Goal: Task Accomplishment & Management: Complete application form

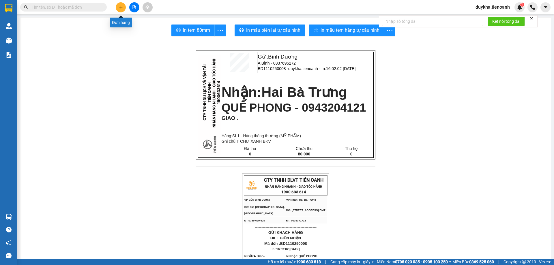
click at [123, 7] on icon "plus" at bounding box center [121, 7] width 4 height 4
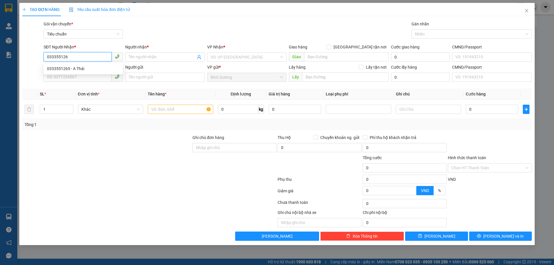
type input "0333551265"
click at [84, 67] on div "0333551265 - A Thái" at bounding box center [83, 68] width 72 height 6
type input "A Thái"
type input "550.000"
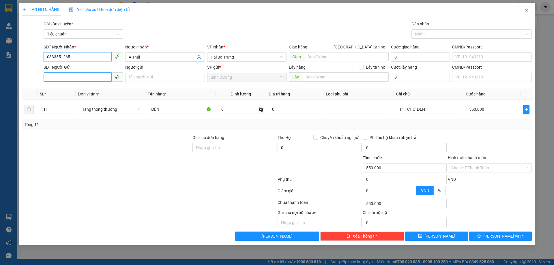
type input "0333551265"
click at [96, 77] on input "SĐT Người Gửi" at bounding box center [78, 76] width 68 height 9
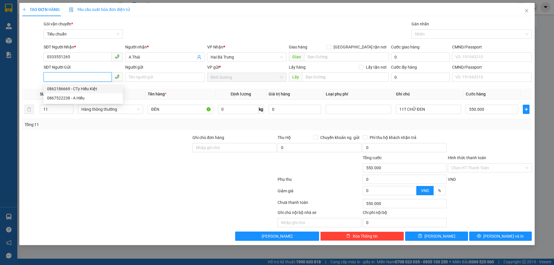
click at [92, 89] on div "0862186669 - CTy Hiếu Kiệt" at bounding box center [83, 89] width 72 height 6
type input "0862186669"
type input "CTy Hiếu Kiệt"
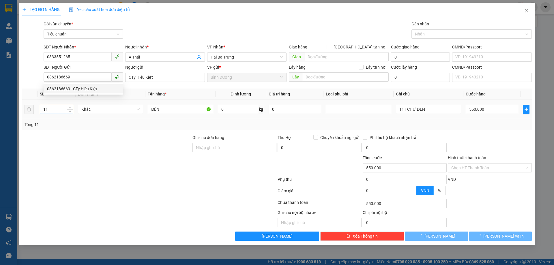
click at [59, 106] on input "11" at bounding box center [56, 109] width 33 height 9
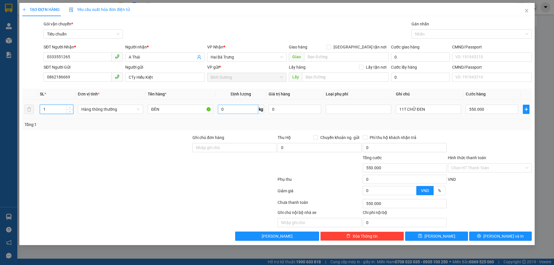
type input "1"
click at [225, 108] on input "0" at bounding box center [238, 109] width 40 height 9
type input "0"
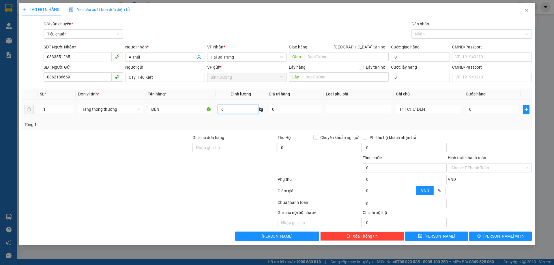
type input "6"
drag, startPoint x: 225, startPoint y: 127, endPoint x: 428, endPoint y: 109, distance: 203.6
click at [226, 127] on div "Tổng: 1" at bounding box center [277, 124] width 505 height 6
type input "40.000"
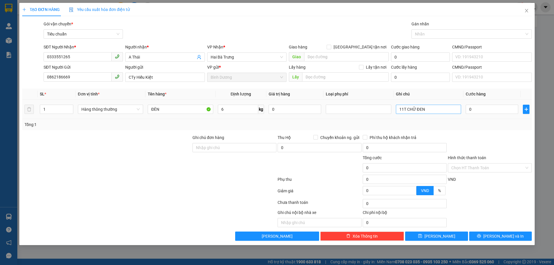
type input "40.000"
drag, startPoint x: 436, startPoint y: 109, endPoint x: 331, endPoint y: 112, distance: 105.9
click at [331, 112] on tr "1 Hàng thông thường ĐÈN 6 kg 0 11T CHỮ ĐEN 40.000" at bounding box center [276, 109] width 509 height 19
type input "T chữ Đehn"
click at [494, 112] on input "40.000" at bounding box center [492, 109] width 52 height 9
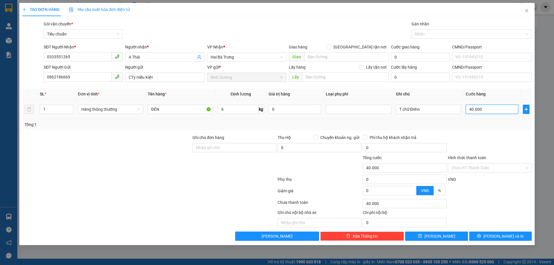
type input "5"
type input "50"
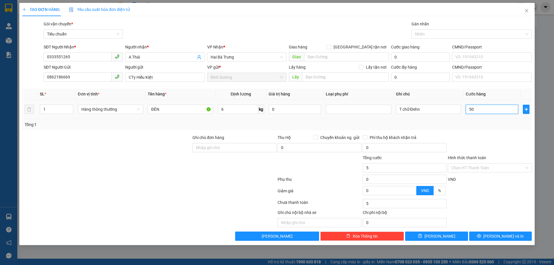
type input "50"
click at [497, 137] on div at bounding box center [489, 144] width 85 height 20
type input "50.000"
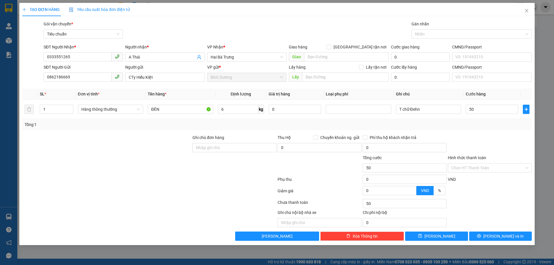
type input "50.000"
drag, startPoint x: 495, startPoint y: 242, endPoint x: 500, endPoint y: 237, distance: 7.2
click at [496, 242] on div "TẠO ĐƠN HÀNG Yêu cầu xuất hóa đơn điện tử Transit Pickup Surcharge Ids Transit …" at bounding box center [276, 124] width 515 height 242
click at [502, 237] on span "[PERSON_NAME] và In" at bounding box center [503, 236] width 40 height 6
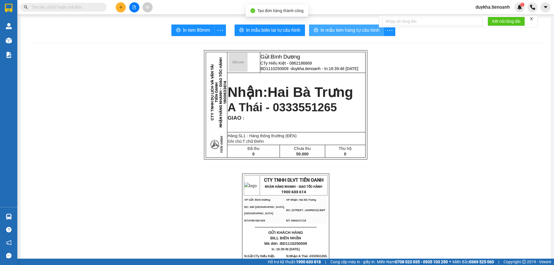
click at [339, 33] on span "In mẫu tem hàng tự cấu hình" at bounding box center [349, 30] width 59 height 7
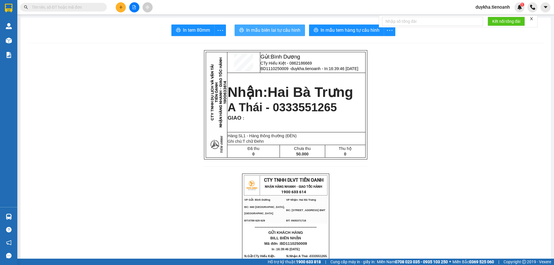
click at [272, 34] on button "In mẫu biên lai tự cấu hình" at bounding box center [270, 31] width 70 height 12
click at [349, 34] on span "In mẫu tem hàng tự cấu hình" at bounding box center [349, 30] width 59 height 7
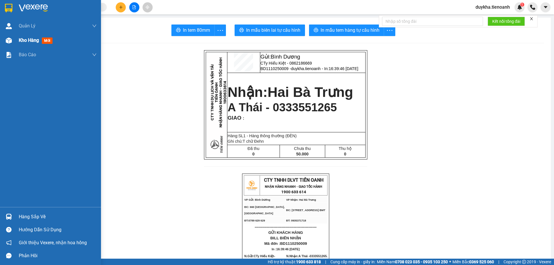
click at [40, 44] on div "Kho hàng mới" at bounding box center [37, 40] width 36 height 7
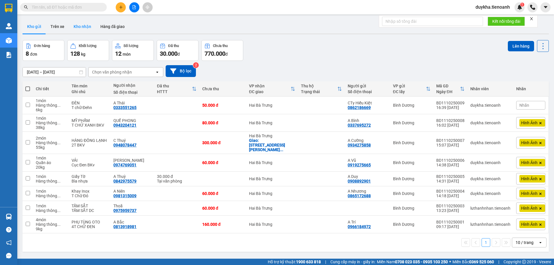
click at [85, 27] on button "Kho nhận" at bounding box center [82, 27] width 27 height 14
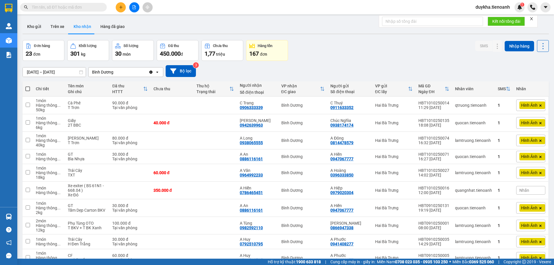
click at [341, 54] on div "Đơn hàng 23 đơn Khối lượng 301 kg Số lượng 30 món Đã thu 450.000 đ Chưa thu 1,7…" at bounding box center [285, 50] width 526 height 21
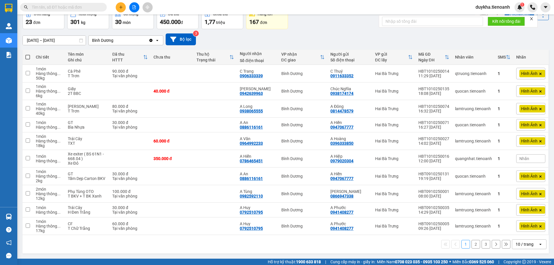
click at [472, 246] on button "2" at bounding box center [475, 244] width 9 height 9
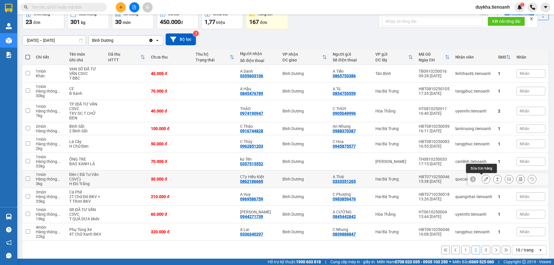
click at [483, 178] on button at bounding box center [486, 179] width 8 height 10
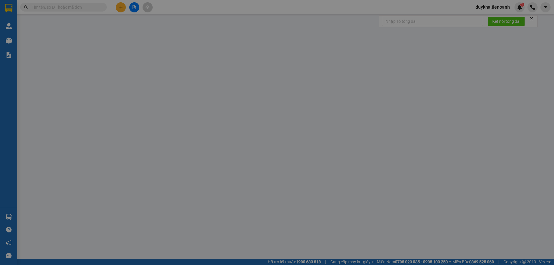
type input "0862186669"
type input "CTy Hiếu Kiệt"
type input "0333551265"
type input "A Thái"
type input "0"
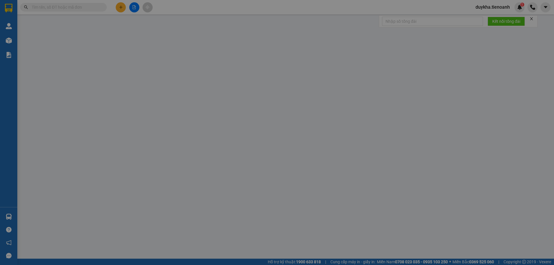
type input "30.000"
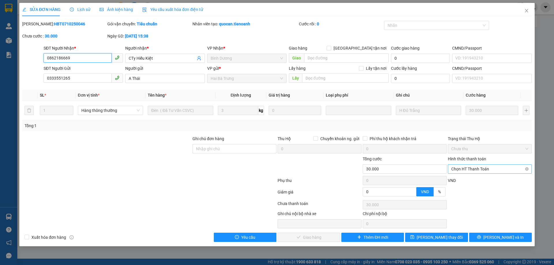
click at [472, 170] on span "Chọn HT Thanh Toán" at bounding box center [489, 169] width 77 height 9
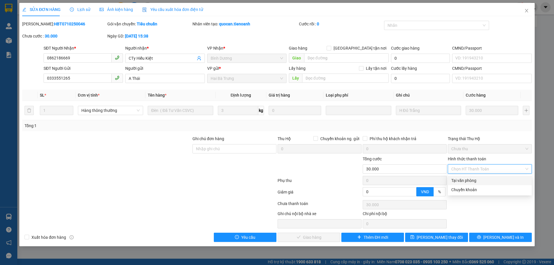
click at [468, 178] on div "Tại văn phòng" at bounding box center [489, 180] width 77 height 6
type input "0"
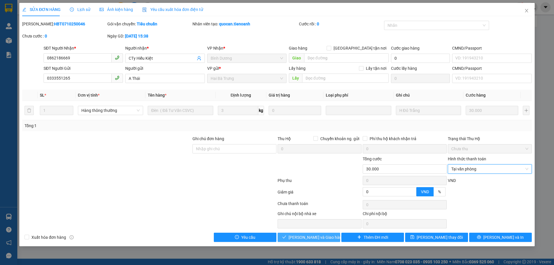
click at [311, 238] on span "[PERSON_NAME] và Giao hàng" at bounding box center [315, 237] width 55 height 6
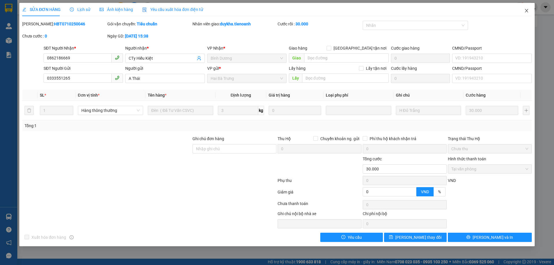
click at [523, 11] on span "Close" at bounding box center [526, 11] width 16 height 16
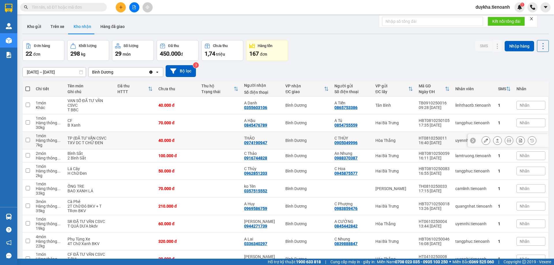
scroll to position [37, 0]
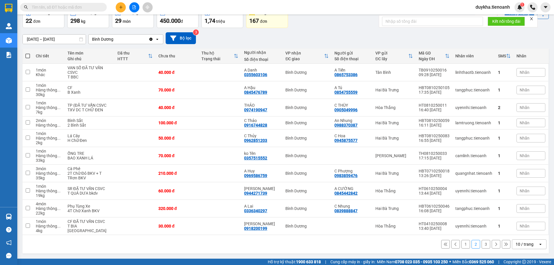
click at [461, 244] on button "1" at bounding box center [465, 244] width 9 height 9
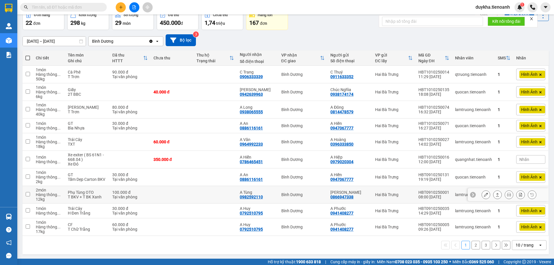
scroll to position [32, 0]
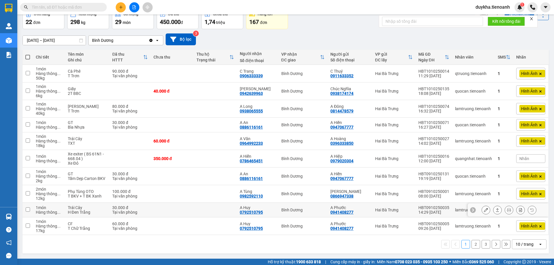
click at [495, 211] on icon at bounding box center [497, 210] width 4 height 4
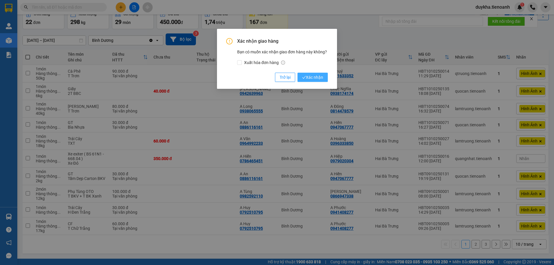
click at [314, 78] on span "Xác nhận" at bounding box center [312, 77] width 21 height 6
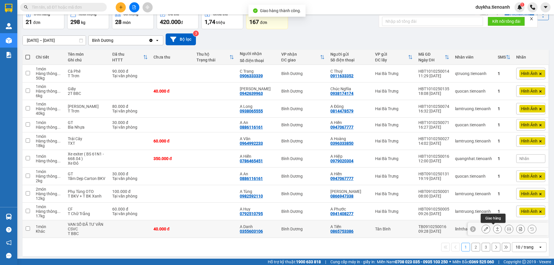
click at [495, 228] on icon at bounding box center [497, 229] width 4 height 4
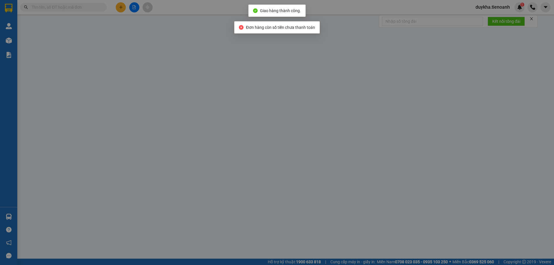
type input "0355603106"
type input "A Danh"
type input "0865753386"
type input "A Tiến"
type input "MÃ HÓA ĐƠN: 3JH3CPKJXQ9J"
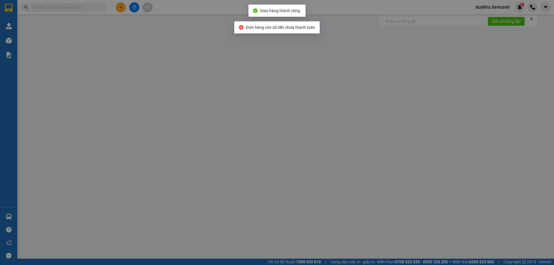
type input "0"
type input "40.000"
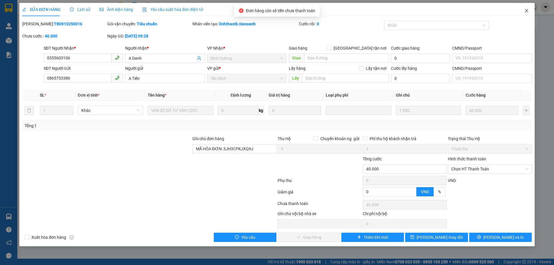
click at [524, 12] on icon "close" at bounding box center [526, 10] width 5 height 5
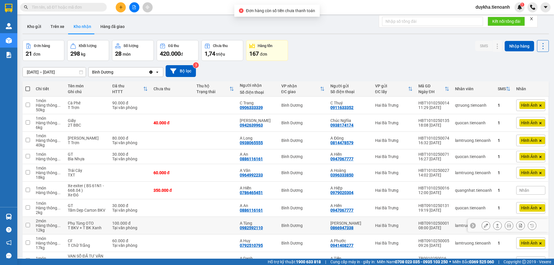
scroll to position [35, 0]
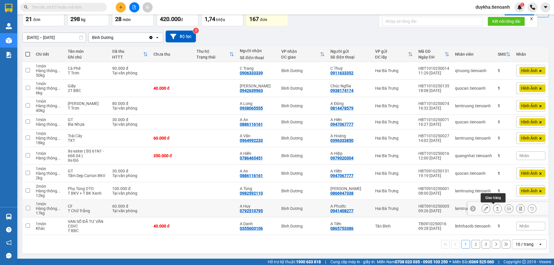
click at [496, 209] on icon at bounding box center [497, 208] width 3 height 3
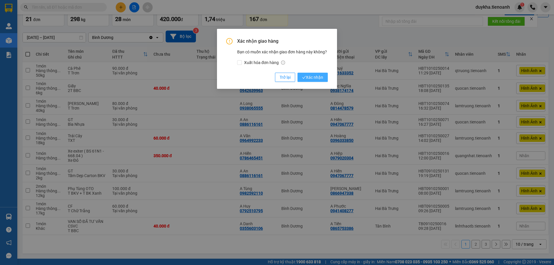
click at [317, 77] on span "Xác nhận" at bounding box center [312, 77] width 21 height 6
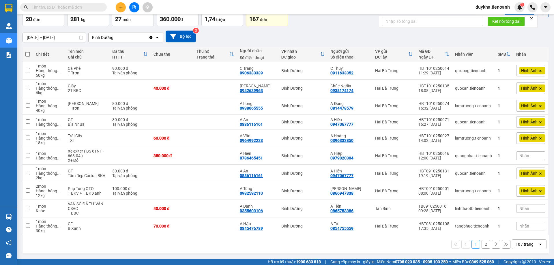
scroll to position [0, 0]
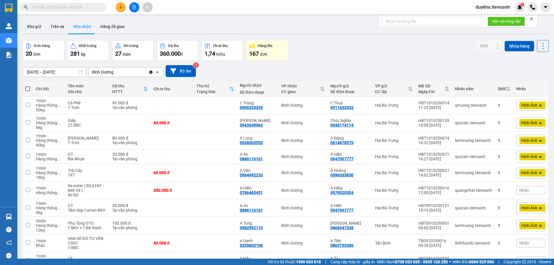
click at [88, 8] on input "text" at bounding box center [66, 7] width 68 height 6
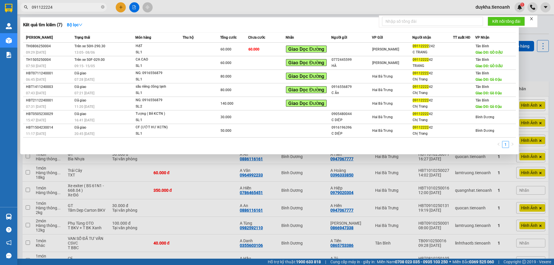
type input "0911222242"
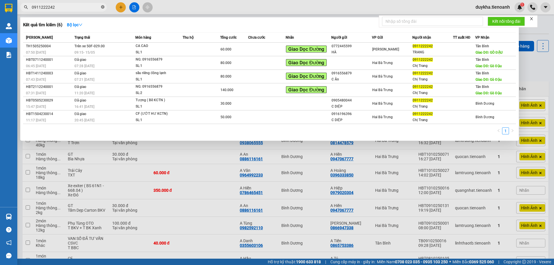
click at [102, 7] on icon "close-circle" at bounding box center [102, 6] width 3 height 3
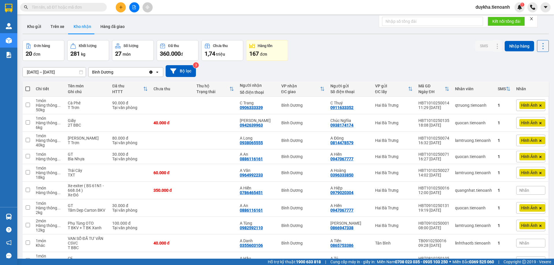
click at [89, 7] on input "text" at bounding box center [66, 7] width 68 height 6
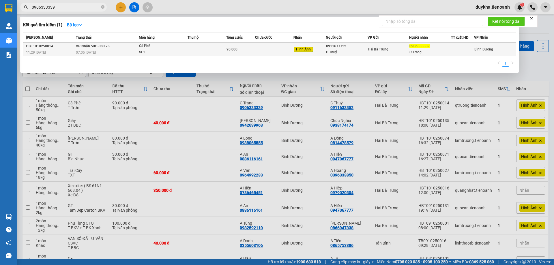
type input "0906333339"
click at [160, 52] on div "SL: 1" at bounding box center [160, 52] width 43 height 6
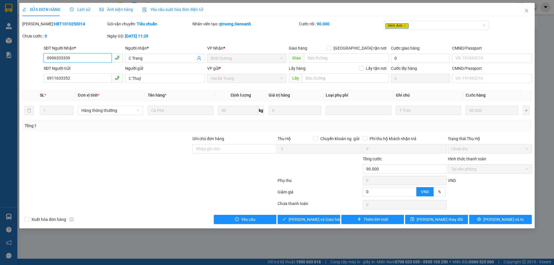
type input "0906333339"
type input "C Trang"
type input "0911633352"
type input "C Thuý"
type input "0"
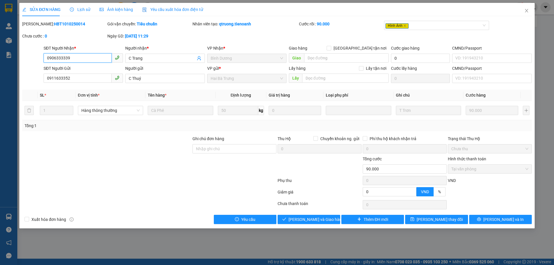
type input "90.000"
click at [307, 223] on button "Giao hàng" at bounding box center [308, 219] width 63 height 9
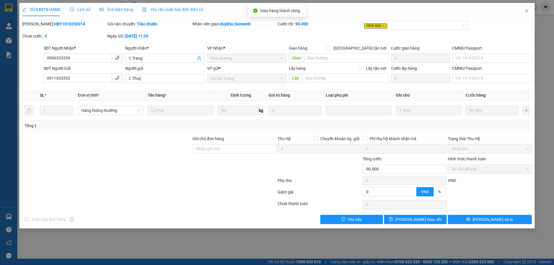
click at [121, 8] on span "Ảnh kiện hàng" at bounding box center [116, 9] width 33 height 5
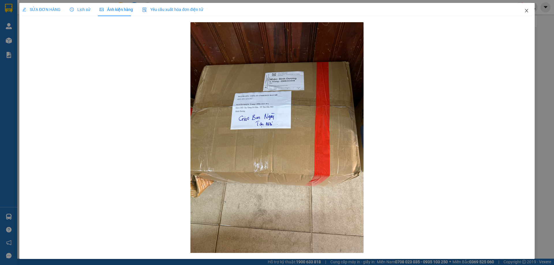
click at [524, 10] on icon "close" at bounding box center [526, 10] width 5 height 5
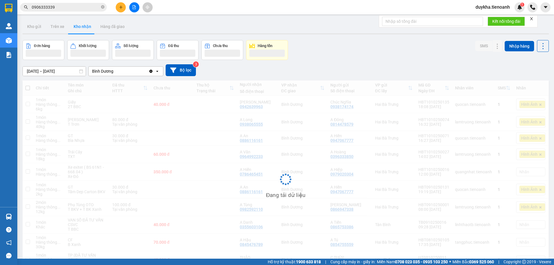
click at [370, 50] on div "Đơn hàng Khối lượng Số lượng Đã thu Chưa thu Hàng tồn SMS Nhập hàng" at bounding box center [285, 50] width 526 height 20
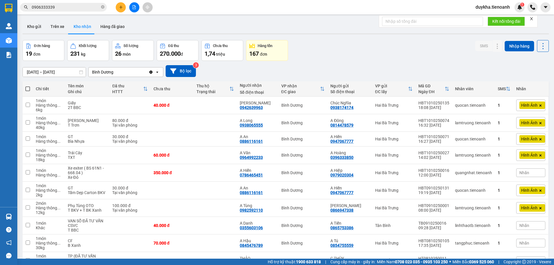
click at [354, 51] on div "Đơn hàng 19 đơn Khối lượng 231 kg Số lượng 26 món Đã thu 270.000 đ Chưa thu 1,7…" at bounding box center [285, 50] width 526 height 21
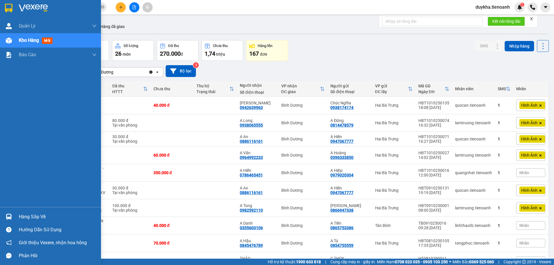
click at [12, 10] on img at bounding box center [8, 8] width 7 height 9
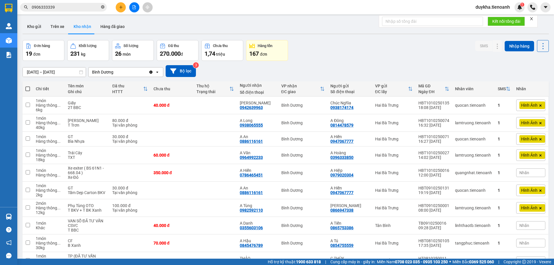
click at [102, 7] on icon "close-circle" at bounding box center [102, 6] width 3 height 3
click at [170, 7] on div "Kết quả tìm kiếm ( 1 ) Bộ lọc Mã ĐH Trạng thái Món hàng Thu hộ Tổng cước Chưa c…" at bounding box center [277, 7] width 554 height 14
click at [120, 8] on icon "plus" at bounding box center [121, 7] width 4 height 4
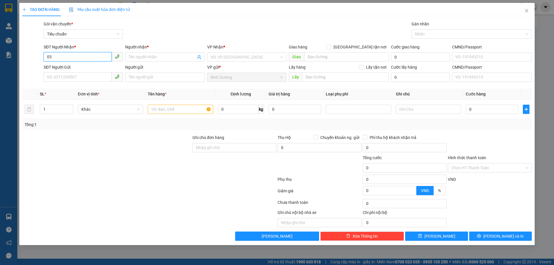
type input "0"
type input "0971469914"
click at [65, 69] on div "0971469914 - A LƯỠNG" at bounding box center [83, 68] width 72 height 6
type input "A LƯỠNG"
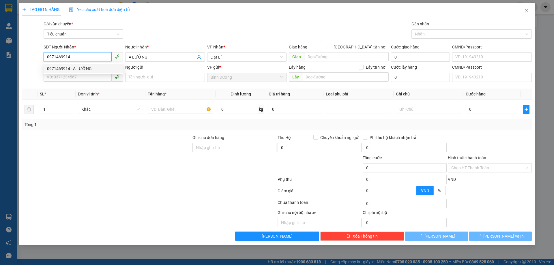
type input "70.000"
type input "0971469914"
click at [68, 80] on input "SĐT Người Gửi" at bounding box center [78, 76] width 68 height 9
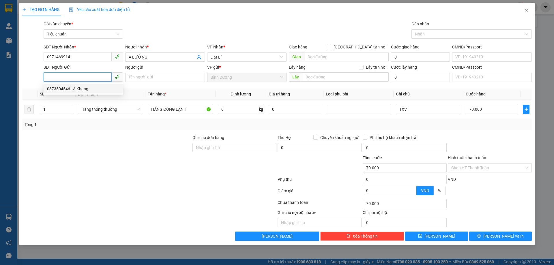
click at [83, 87] on div "0373504546 - A Khang" at bounding box center [83, 89] width 72 height 6
type input "0373504546"
type input "A Khang"
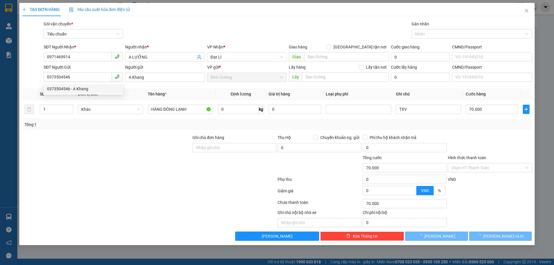
click at [89, 134] on div "Transit Pickup Surcharge Ids Transit Deliver Surcharge Ids Transit Deliver Surc…" at bounding box center [276, 131] width 509 height 220
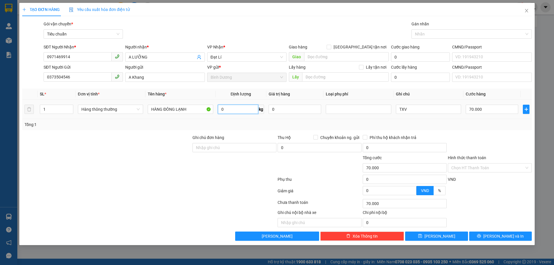
click at [237, 105] on input "0" at bounding box center [238, 109] width 40 height 9
type input "33"
click at [239, 122] on div "Tổng: 1" at bounding box center [277, 124] width 505 height 6
click at [456, 122] on div "Tổng: 1" at bounding box center [277, 124] width 505 height 6
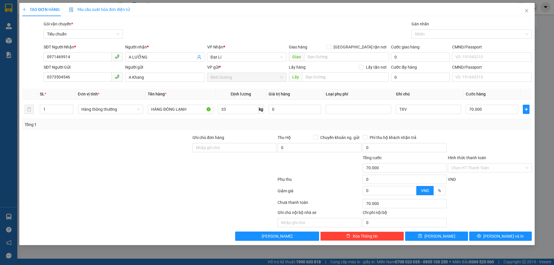
click at [472, 198] on div "Chọn HT Thanh Toán" at bounding box center [489, 204] width 85 height 12
click at [487, 238] on button "[PERSON_NAME] và In" at bounding box center [500, 236] width 63 height 9
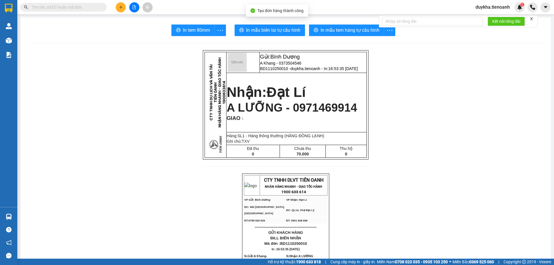
click at [277, 34] on button "In mẫu biên lai tự cấu hình" at bounding box center [270, 31] width 70 height 12
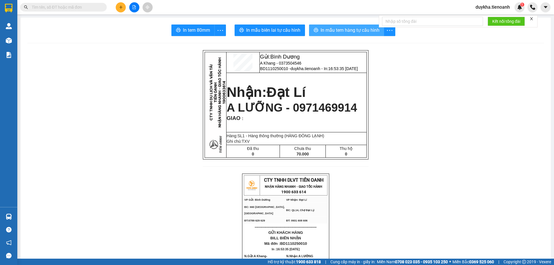
click at [337, 32] on span "In mẫu tem hàng tự cấu hình" at bounding box center [349, 30] width 59 height 7
click at [120, 8] on icon "plus" at bounding box center [121, 7] width 4 height 4
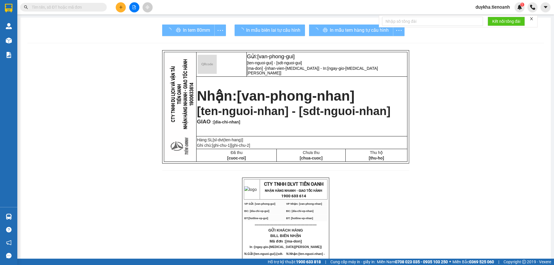
click at [102, 8] on span at bounding box center [102, 7] width 3 height 6
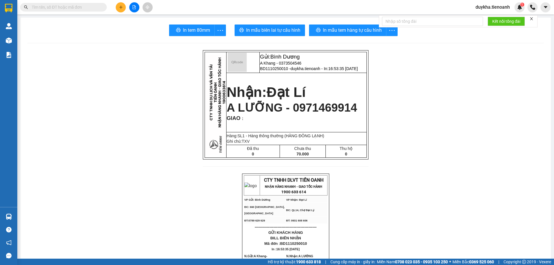
click at [99, 8] on input "text" at bounding box center [66, 7] width 68 height 6
click at [127, 9] on div at bounding box center [133, 7] width 43 height 10
click at [121, 9] on icon "plus" at bounding box center [121, 7] width 4 height 4
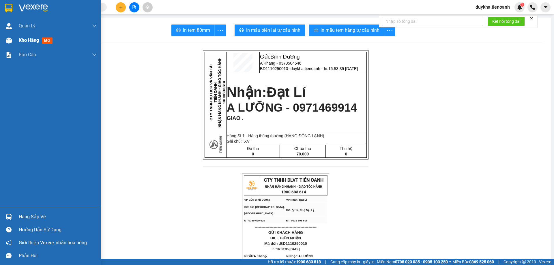
click at [17, 40] on div "Kho hàng mới" at bounding box center [50, 40] width 101 height 14
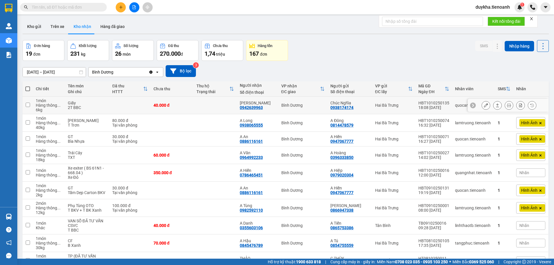
click at [484, 104] on icon at bounding box center [486, 105] width 4 height 4
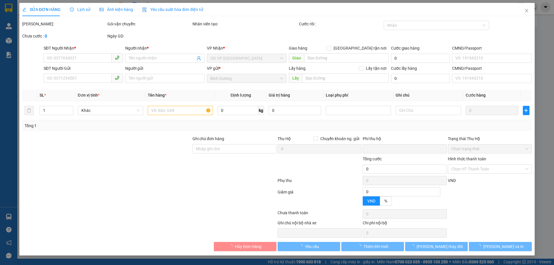
type input "0942639963"
type input "[PERSON_NAME]"
type input "0938174174"
type input "Chúc Nghĩa"
type input "250987387"
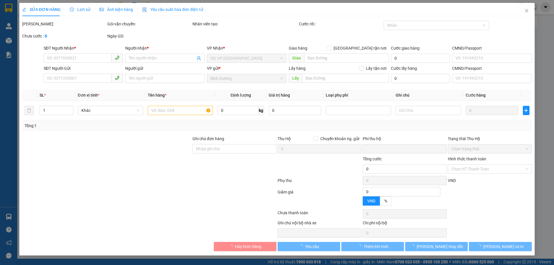
type input "0"
type input "40.000"
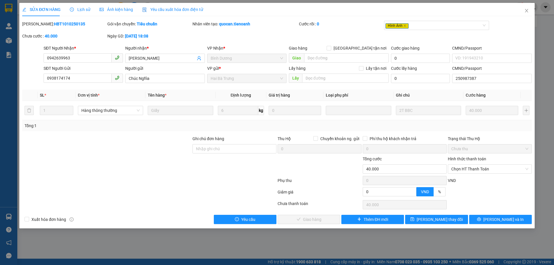
click at [105, 11] on span "Ảnh kiện hàng" at bounding box center [116, 9] width 33 height 5
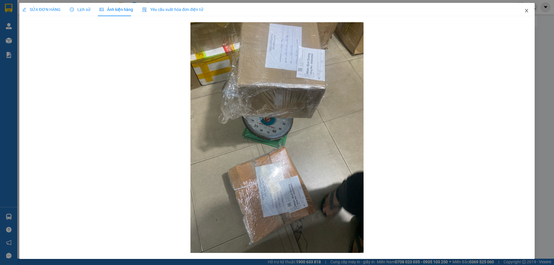
click at [524, 12] on icon "close" at bounding box center [526, 10] width 5 height 5
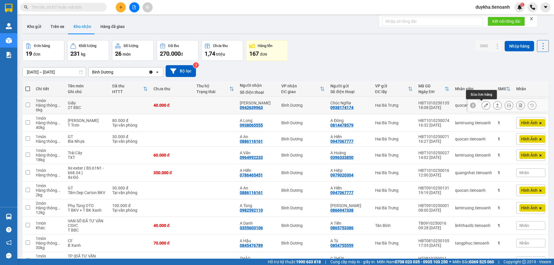
click at [484, 106] on icon at bounding box center [486, 105] width 4 height 4
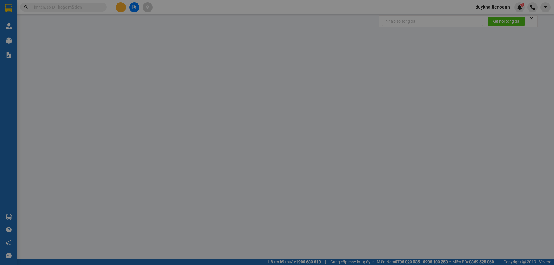
type input "0942639963"
type input "[PERSON_NAME]"
type input "0938174174"
type input "Chúc Nghĩa"
type input "250987387"
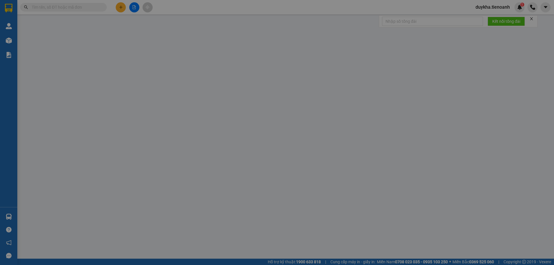
type input "0"
type input "40.000"
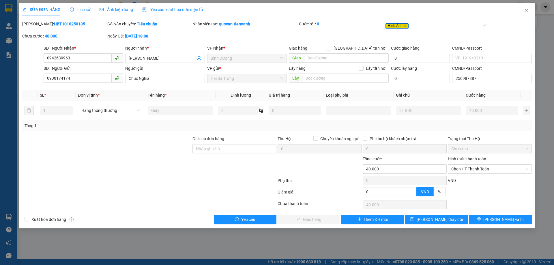
click at [170, 179] on div at bounding box center [149, 182] width 255 height 12
click at [115, 11] on span "Ảnh kiện hàng" at bounding box center [116, 9] width 33 height 5
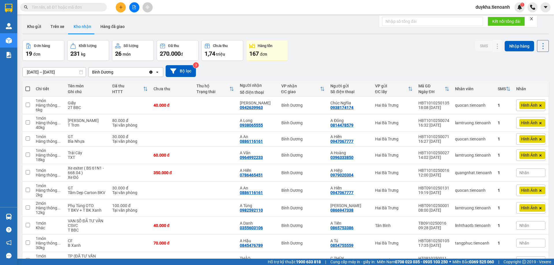
click at [96, 6] on input "text" at bounding box center [66, 7] width 68 height 6
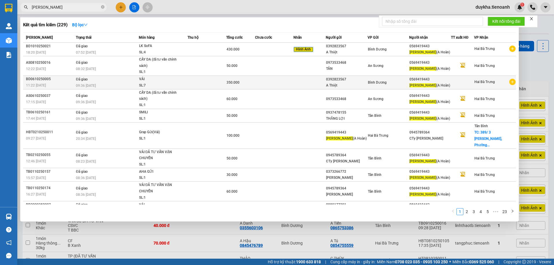
type input "[PERSON_NAME]"
click at [170, 79] on div "VẢI" at bounding box center [160, 79] width 43 height 6
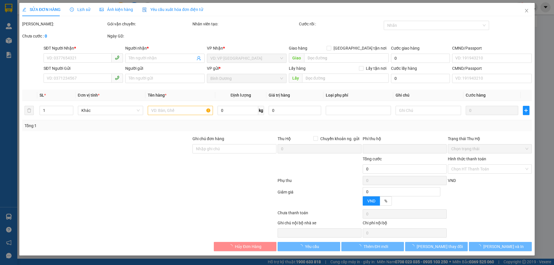
type input "0569419443"
type input "[PERSON_NAME] (A Hoàn)"
type input "0392823567"
type input "A Thiệt"
type input "205780205"
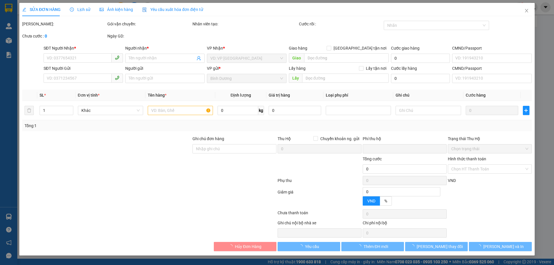
type input "0"
type input "350.000"
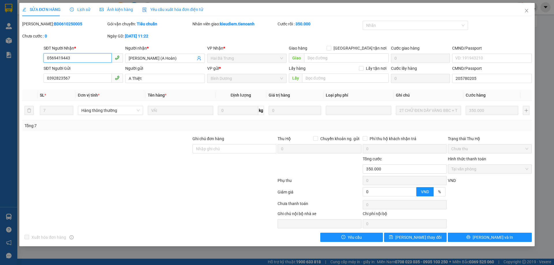
drag, startPoint x: 80, startPoint y: 57, endPoint x: 5, endPoint y: 57, distance: 74.4
click at [5, 57] on div "SỬA ĐƠN HÀNG Lịch sử Ảnh kiện hàng Yêu cầu xuất hóa đơn điện tử Total Paid Fee …" at bounding box center [277, 132] width 554 height 265
click at [528, 11] on icon "close" at bounding box center [526, 10] width 5 height 5
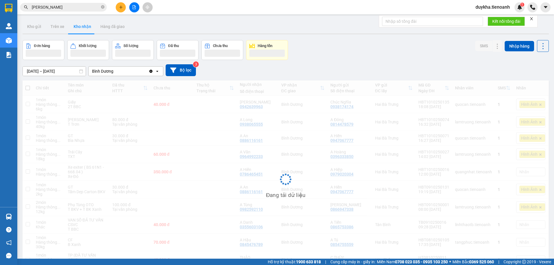
click at [118, 8] on button at bounding box center [121, 7] width 10 height 10
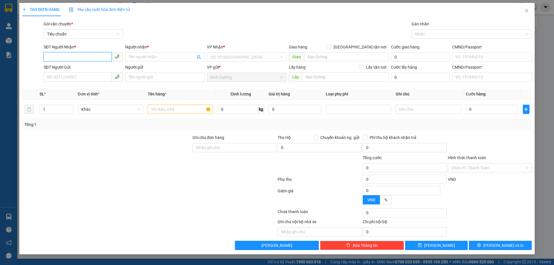
paste input "0569419443"
type input "0569419443"
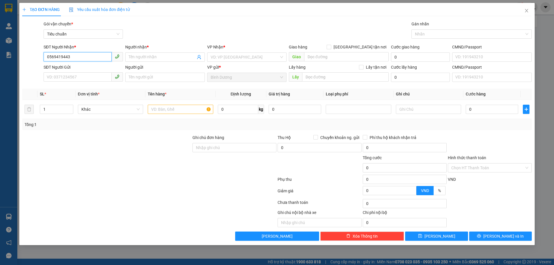
click at [90, 58] on input "0569419443" at bounding box center [78, 56] width 68 height 9
click at [90, 69] on div "0569419443 - [PERSON_NAME] (A Hoàn)" at bounding box center [84, 68] width 74 height 6
type input "[PERSON_NAME] (A Hoàn)"
type input "430.000"
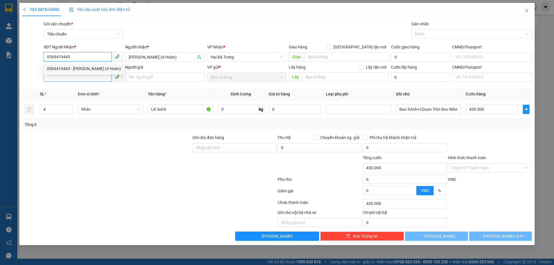
type input "0569419443"
click at [88, 76] on input "SĐT Người Gửi" at bounding box center [78, 76] width 68 height 9
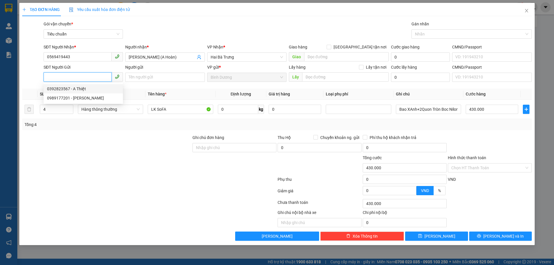
click at [88, 86] on div "0392823567 - A Thiệt" at bounding box center [83, 89] width 72 height 6
type input "0392823567"
type input "A Thiệt"
type input "205780205"
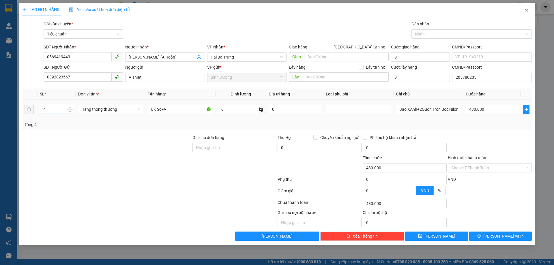
click at [51, 111] on input "4" at bounding box center [56, 109] width 33 height 9
type input "1"
click at [65, 139] on div at bounding box center [107, 144] width 170 height 20
type input "0"
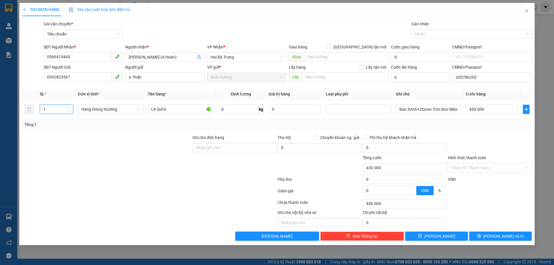
type input "0"
click at [52, 111] on input "1" at bounding box center [56, 109] width 33 height 9
type input "2"
click at [117, 147] on div at bounding box center [107, 144] width 170 height 20
click at [232, 112] on input "0" at bounding box center [238, 109] width 40 height 9
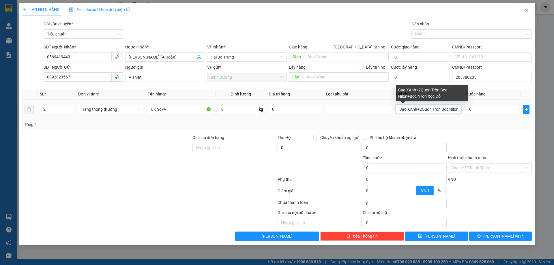
drag, startPoint x: 399, startPoint y: 111, endPoint x: 493, endPoint y: 115, distance: 94.4
click at [493, 115] on tr "2 Hàng thông thường LK SoFA 0 kg 0 Bao XAnh+2Quon Tròn Boc Nilon+Boc Nilon Xọc …" at bounding box center [276, 109] width 509 height 19
type input "Kiện SÁt+Kiện Sắt Tròn BBc"
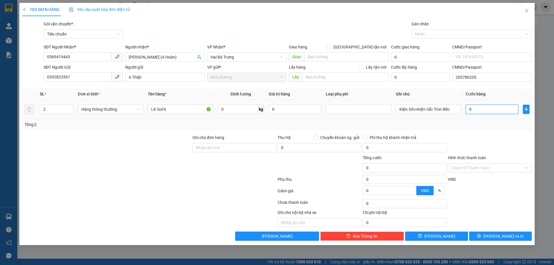
click at [496, 110] on input "0" at bounding box center [492, 109] width 52 height 9
type input "1"
type input "10"
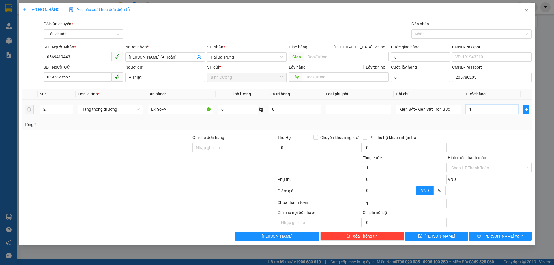
type input "10"
type input "100"
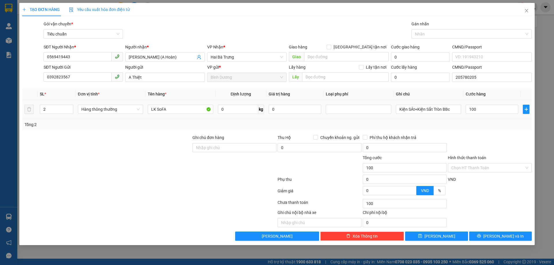
type input "100.000"
click at [494, 117] on td "100.000" at bounding box center [491, 109] width 57 height 19
click at [495, 236] on button "[PERSON_NAME] và In" at bounding box center [500, 236] width 63 height 9
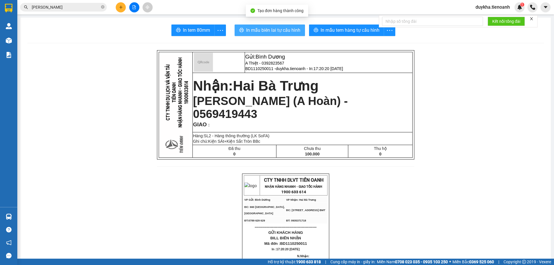
click at [269, 32] on span "In mẫu biên lai tự cấu hình" at bounding box center [273, 30] width 54 height 7
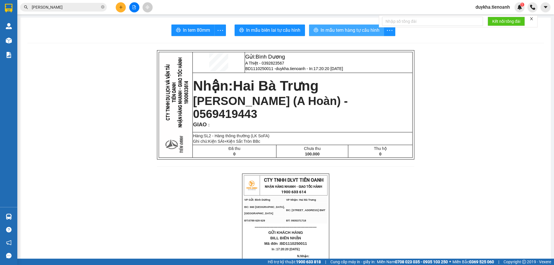
click at [347, 33] on span "In mẫu tem hàng tự cấu hình" at bounding box center [349, 30] width 59 height 7
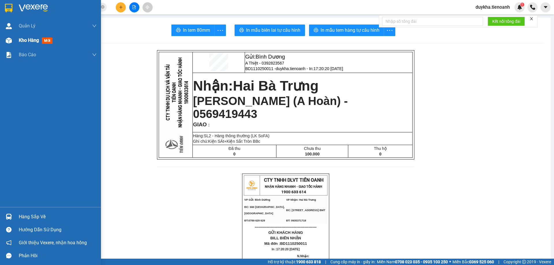
click at [27, 39] on span "Kho hàng" at bounding box center [29, 39] width 20 height 5
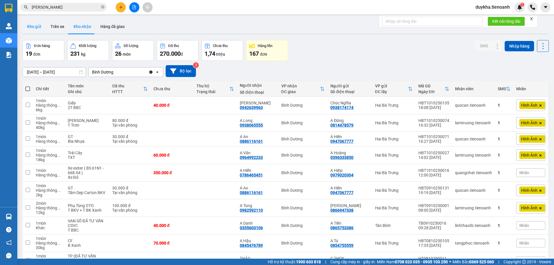
click at [37, 31] on button "Kho gửi" at bounding box center [33, 27] width 23 height 14
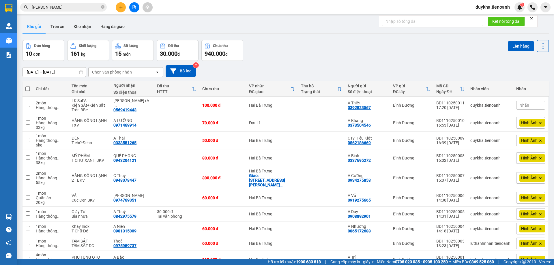
click at [365, 39] on div "ver 1.8.146 Kho gửi Trên xe Kho nhận Hàng đã giao Đơn hàng 10 đơn Khối lượng 16…" at bounding box center [285, 153] width 531 height 272
click at [83, 29] on button "Kho nhận" at bounding box center [82, 27] width 27 height 14
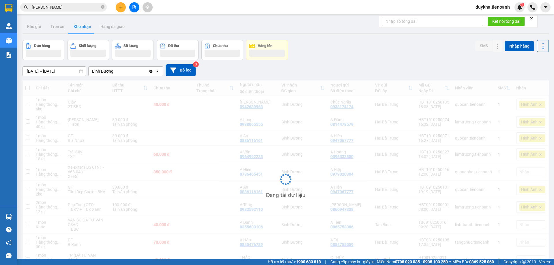
click at [102, 8] on icon "close-circle" at bounding box center [102, 6] width 3 height 3
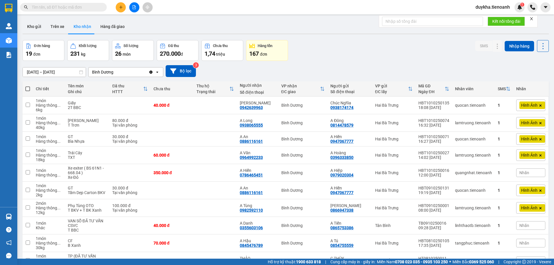
click at [185, 21] on div "Kho gửi Trên xe Kho nhận Hàng đã giao" at bounding box center [285, 27] width 526 height 15
click at [123, 7] on button at bounding box center [121, 7] width 10 height 10
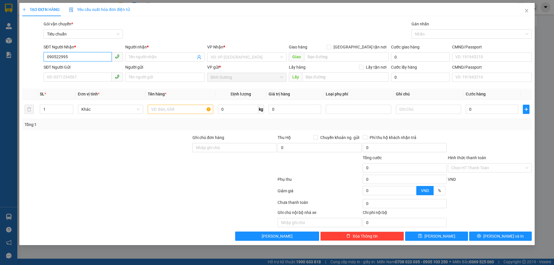
type input "0905229955"
click at [93, 67] on div "0905229955 - [GEOGRAPHIC_DATA]" at bounding box center [83, 68] width 72 height 6
type input "C Giang"
type input "0905229955"
type input "100.000"
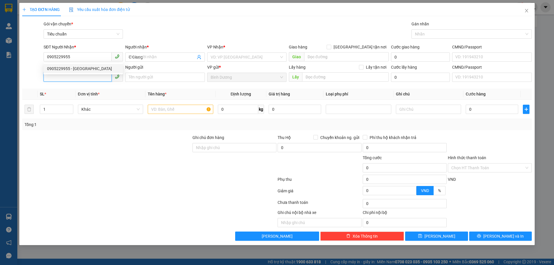
type input "100.000"
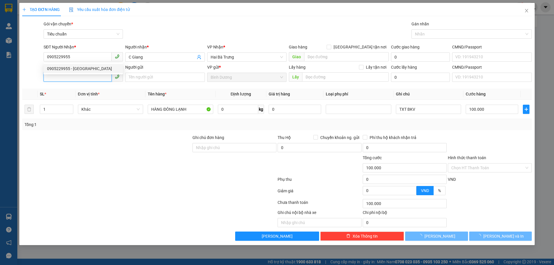
click at [91, 78] on input "SĐT Người Gửi" at bounding box center [78, 76] width 68 height 9
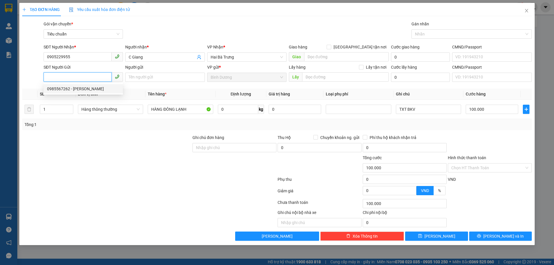
click at [83, 93] on div "0985567262 - [PERSON_NAME]" at bounding box center [83, 88] width 79 height 9
type input "0985567262"
type input "[PERSON_NAME]"
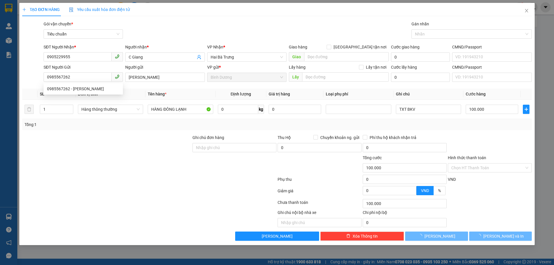
click at [103, 169] on div at bounding box center [107, 165] width 170 height 20
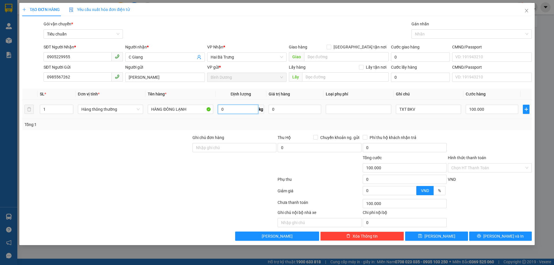
click at [224, 110] on input "0" at bounding box center [238, 109] width 40 height 9
click at [225, 122] on div "Tổng: 1" at bounding box center [277, 124] width 505 height 6
type input "50"
type input "90.000"
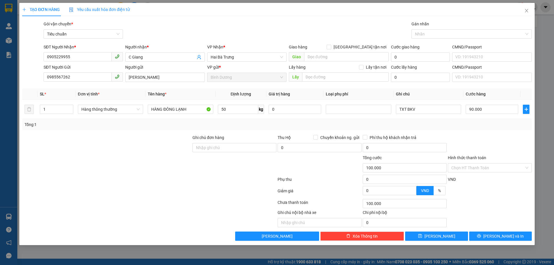
type input "90.000"
click at [424, 125] on div "Tổng: 1" at bounding box center [277, 124] width 505 height 6
click at [485, 235] on button "[PERSON_NAME] và In" at bounding box center [500, 236] width 63 height 9
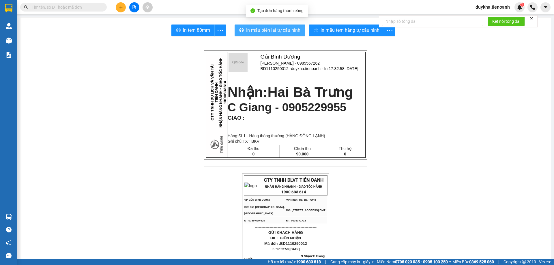
click at [276, 31] on span "In mẫu biên lai tự cấu hình" at bounding box center [273, 30] width 54 height 7
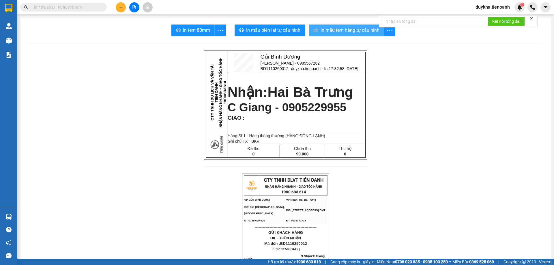
click at [348, 25] on button "In mẫu tem hàng tự cấu hình" at bounding box center [346, 31] width 75 height 12
click at [119, 6] on icon "plus" at bounding box center [121, 7] width 4 height 4
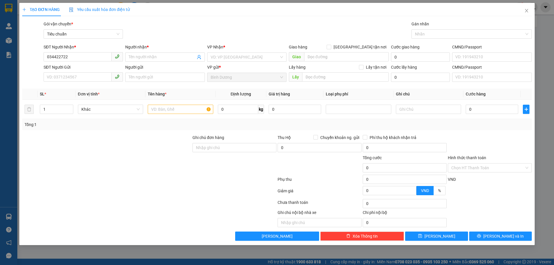
click at [82, 68] on div "SĐT Người Gửi" at bounding box center [83, 67] width 79 height 6
click at [82, 72] on input "SĐT Người Gửi" at bounding box center [78, 76] width 68 height 9
click at [83, 58] on input "034422722" at bounding box center [78, 56] width 68 height 9
click at [89, 58] on input "03442272" at bounding box center [78, 56] width 68 height 9
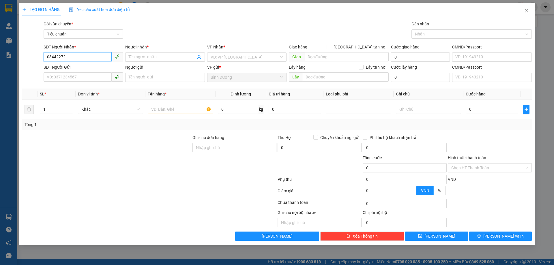
click at [89, 58] on input "03442272" at bounding box center [78, 56] width 68 height 9
type input "034422722"
click at [89, 58] on input "034422722" at bounding box center [78, 56] width 68 height 9
click at [520, 11] on span "Close" at bounding box center [526, 11] width 16 height 16
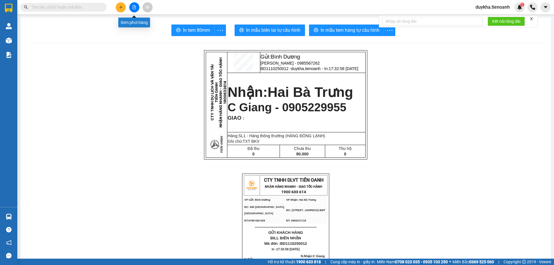
click at [124, 7] on button at bounding box center [121, 7] width 10 height 10
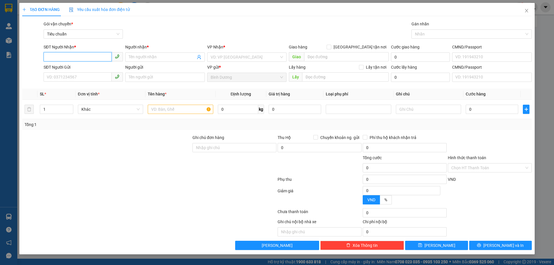
click at [89, 55] on input "SĐT Người Nhận *" at bounding box center [78, 56] width 68 height 9
paste input "034422722"
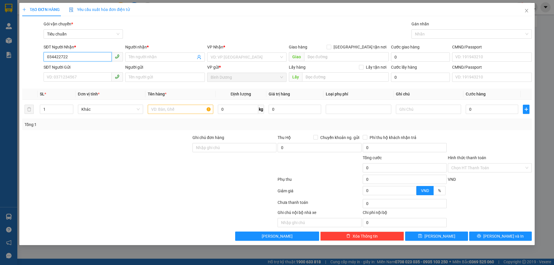
click at [89, 55] on input "034422722" at bounding box center [78, 56] width 68 height 9
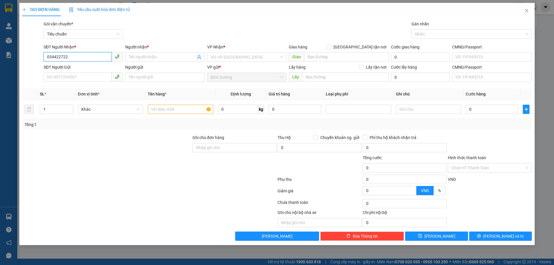
click at [89, 55] on input "034422722" at bounding box center [78, 56] width 68 height 9
click at [91, 59] on input "034422722" at bounding box center [78, 56] width 68 height 9
type input "0344227226"
drag, startPoint x: 95, startPoint y: 58, endPoint x: 9, endPoint y: 48, distance: 87.1
click at [10, 48] on div "TẠO ĐƠN HÀNG Yêu cầu xuất hóa đơn điện tử Transit Pickup Surcharge Ids Transit …" at bounding box center [277, 132] width 554 height 265
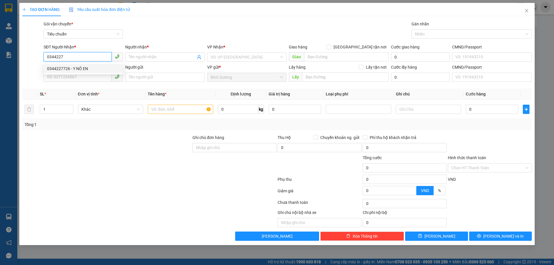
click at [93, 70] on div "0344227726 - Y NÔ EN" at bounding box center [83, 68] width 72 height 6
type input "0344227726"
type input "Y NÔ EN"
type input "Có"
type input "0344227726"
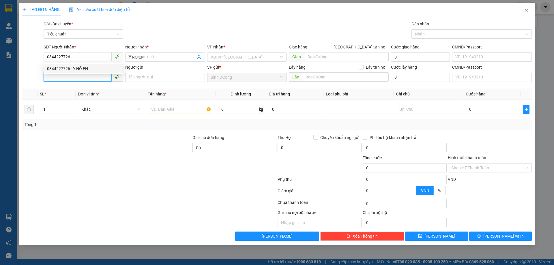
click at [89, 76] on input "SĐT Người Gửi" at bounding box center [78, 76] width 68 height 9
type input "30.000"
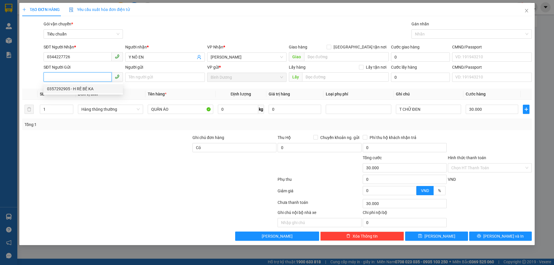
click at [85, 89] on div "0357292905 - H RÊ BÊ KA" at bounding box center [83, 89] width 72 height 6
type input "0357292905"
type input "H RÊ BÊ KA"
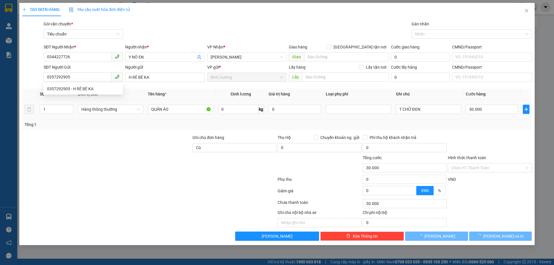
click at [87, 156] on div at bounding box center [107, 165] width 170 height 20
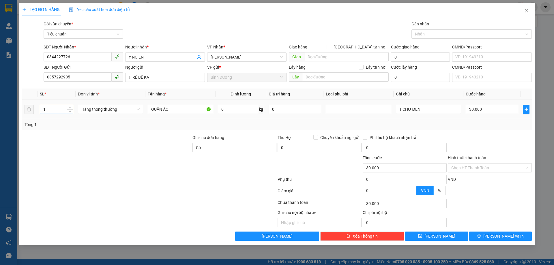
click at [57, 107] on input "1" at bounding box center [56, 109] width 33 height 9
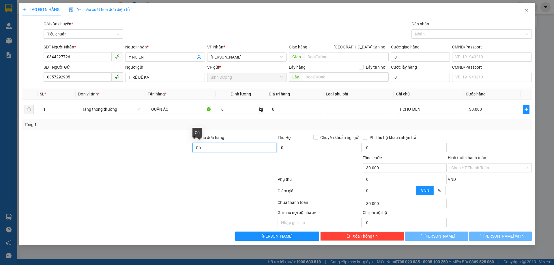
click at [208, 147] on input "Có" at bounding box center [234, 147] width 84 height 9
type input "C"
type input "0"
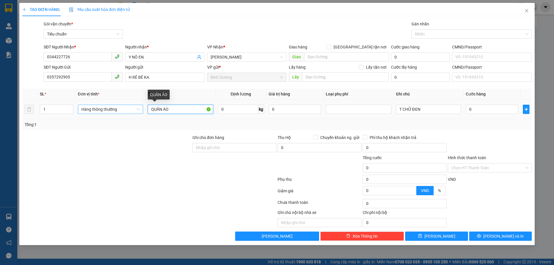
drag, startPoint x: 180, startPoint y: 110, endPoint x: 101, endPoint y: 105, distance: 79.4
click at [101, 105] on tr "1 Hàng thông thường QUẦN ÁO 0 kg 0 T CHỮ ĐEN 0" at bounding box center [276, 109] width 509 height 19
type input "Bánh"
click at [242, 110] on input "0" at bounding box center [238, 109] width 40 height 9
type input "9"
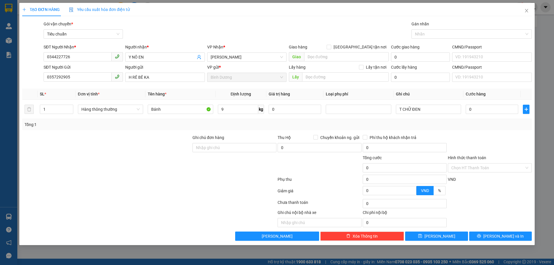
click at [239, 124] on div "Tổng: 1" at bounding box center [277, 124] width 505 height 6
type input "40.000"
drag, startPoint x: 442, startPoint y: 108, endPoint x: 355, endPoint y: 116, distance: 87.5
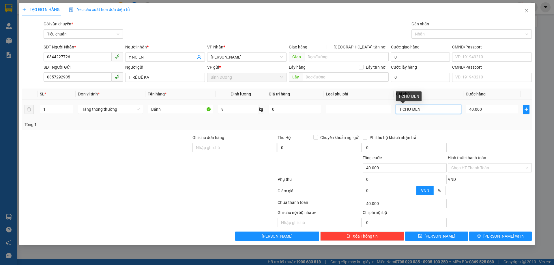
click at [357, 116] on tr "1 Hàng thông thường Bánh 9 kg 0 T CHỮ ĐEN 40.000" at bounding box center [276, 109] width 509 height 19
type input "T Chữ Nhiều Màu"
drag, startPoint x: 472, startPoint y: 168, endPoint x: 474, endPoint y: 173, distance: 5.2
click at [472, 168] on input "Hình thức thanh toán" at bounding box center [487, 168] width 73 height 9
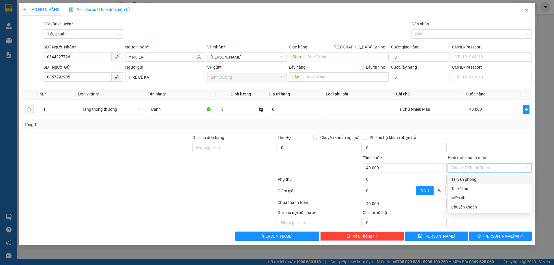
click at [474, 176] on div "Tại văn phòng" at bounding box center [489, 179] width 77 height 6
type input "0"
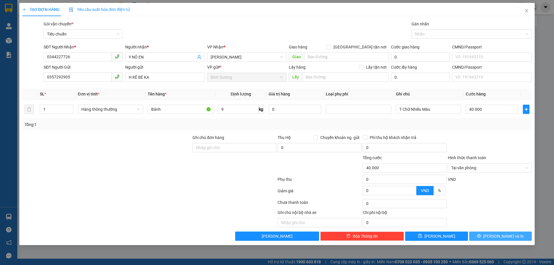
click at [495, 234] on button "[PERSON_NAME] và In" at bounding box center [500, 236] width 63 height 9
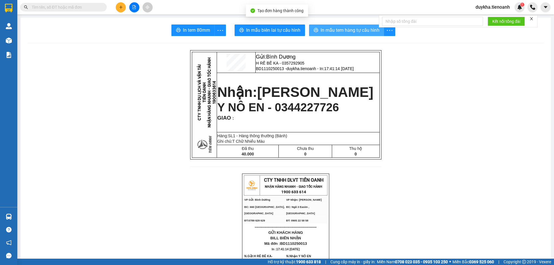
click at [317, 26] on button "In mẫu tem hàng tự cấu hình" at bounding box center [346, 31] width 75 height 12
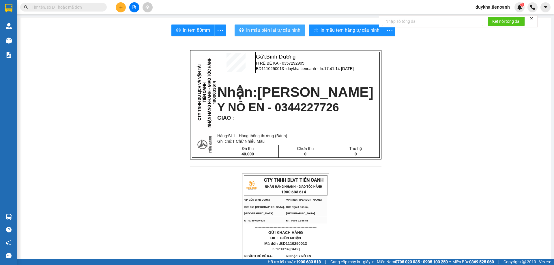
click at [280, 31] on span "In mẫu biên lai tự cấu hình" at bounding box center [273, 30] width 54 height 7
click at [120, 9] on icon "plus" at bounding box center [121, 7] width 4 height 4
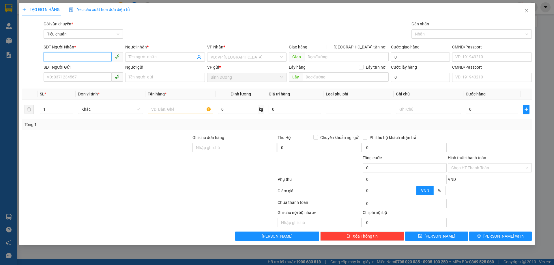
click at [92, 61] on input "SĐT Người Nhận *" at bounding box center [78, 56] width 68 height 9
click at [86, 68] on div "0919050358 - A TĨNH" at bounding box center [83, 68] width 72 height 6
type input "0919050358"
type input "A TĨNH"
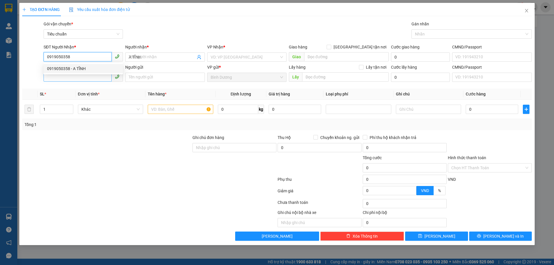
type input "0919050358"
click at [85, 79] on input "SĐT Người Gửi" at bounding box center [78, 76] width 68 height 9
type input "60.000"
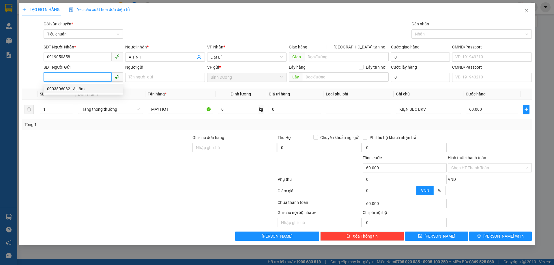
click at [87, 89] on div "0903806082 - A Lâm" at bounding box center [83, 89] width 72 height 6
type input "0903806082"
type input "A Lâm"
click at [126, 199] on div at bounding box center [149, 204] width 255 height 12
click at [238, 110] on input "0" at bounding box center [238, 109] width 40 height 9
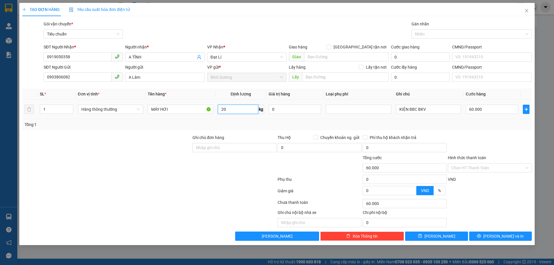
type input "20"
drag, startPoint x: 247, startPoint y: 120, endPoint x: 427, endPoint y: 120, distance: 179.4
click at [247, 120] on div "Tổng: 1" at bounding box center [276, 124] width 509 height 11
type input "55.000"
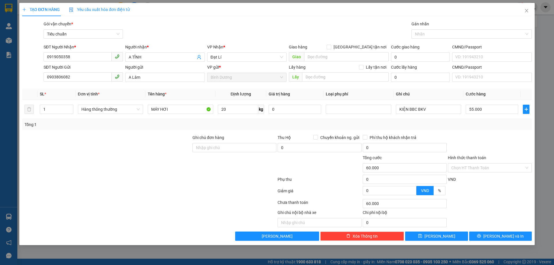
type input "55.000"
click at [497, 107] on input "55.000" at bounding box center [492, 109] width 52 height 9
type input "6"
type input "60"
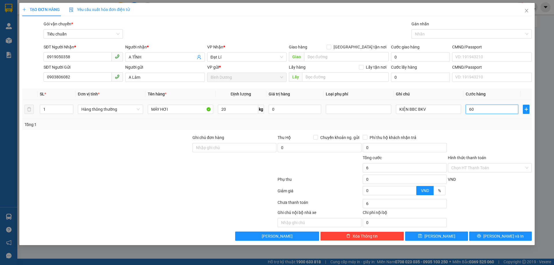
type input "60"
click at [489, 126] on div "Tổng: 1" at bounding box center [277, 124] width 505 height 6
type input "60.000"
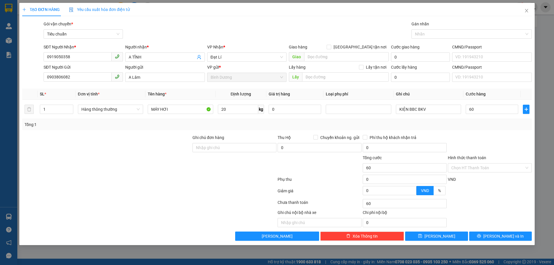
type input "60.000"
click at [472, 133] on div "Transit Pickup Surcharge Ids Transit Deliver Surcharge Ids Transit Deliver Surc…" at bounding box center [276, 131] width 509 height 220
drag, startPoint x: 406, startPoint y: 110, endPoint x: 369, endPoint y: 108, distance: 37.8
click at [369, 108] on tr "1 Hàng thông thường MÁY HƠI 20 kg 0 KIỆN BBC BKV 60.000" at bounding box center [276, 109] width 509 height 19
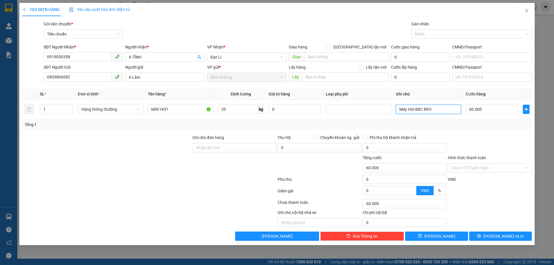
type input "Máy Hơi BBC BKV"
click at [489, 193] on div at bounding box center [489, 193] width 85 height 10
click at [491, 165] on input "Hình thức thanh toán" at bounding box center [487, 168] width 73 height 9
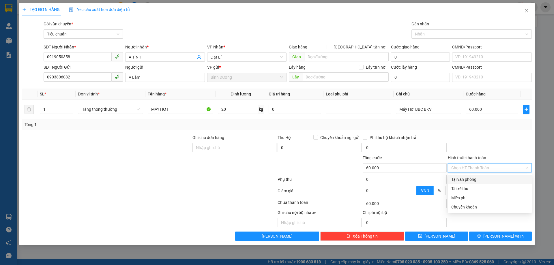
click at [463, 177] on div "Tại văn phòng" at bounding box center [489, 179] width 77 height 6
type input "0"
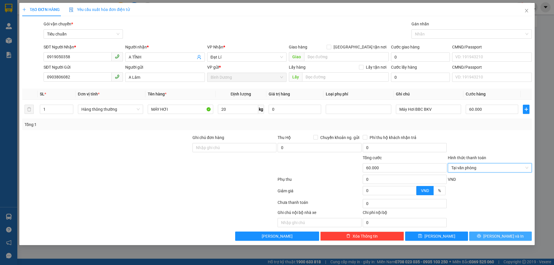
drag, startPoint x: 483, startPoint y: 236, endPoint x: 485, endPoint y: 237, distance: 2.9
click at [483, 236] on button "[PERSON_NAME] và In" at bounding box center [500, 236] width 63 height 9
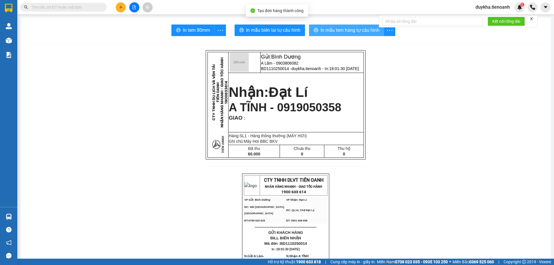
click at [334, 33] on span "In mẫu tem hàng tự cấu hình" at bounding box center [349, 30] width 59 height 7
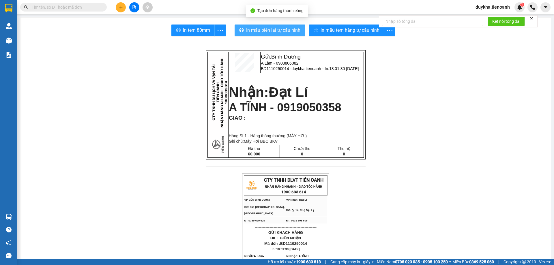
click at [287, 32] on span "In mẫu biên lai tự cấu hình" at bounding box center [273, 30] width 54 height 7
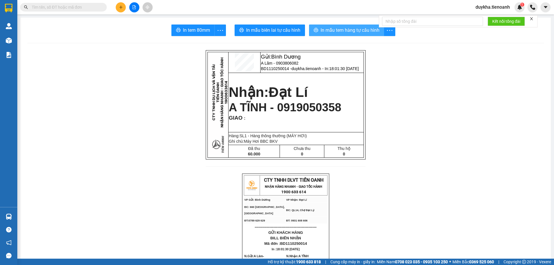
click at [320, 31] on span "In mẫu tem hàng tự cấu hình" at bounding box center [349, 30] width 59 height 7
click at [126, 4] on div at bounding box center [133, 7] width 43 height 10
click at [122, 4] on button at bounding box center [121, 7] width 10 height 10
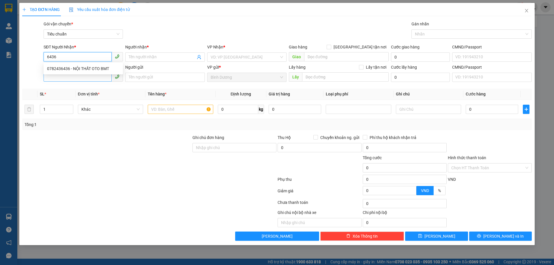
click at [92, 69] on div "0782436436 - NỘI THẤT OTO BMT" at bounding box center [83, 68] width 72 height 6
type input "0782436436"
type input "NỘI THẤT OTO BMT"
type input "0782436436"
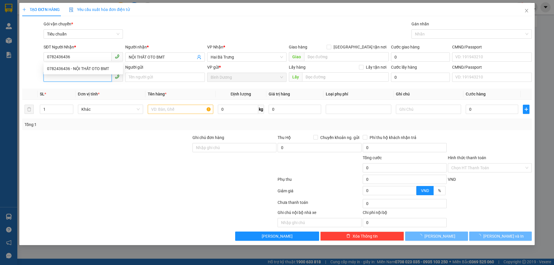
click at [91, 81] on input "SĐT Người Gửi" at bounding box center [78, 76] width 68 height 9
type input "60.000"
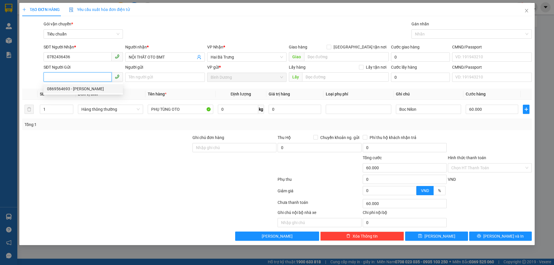
click at [87, 90] on div "0869564693 - [PERSON_NAME]" at bounding box center [83, 89] width 72 height 6
type input "0869564693"
type input "[PERSON_NAME]"
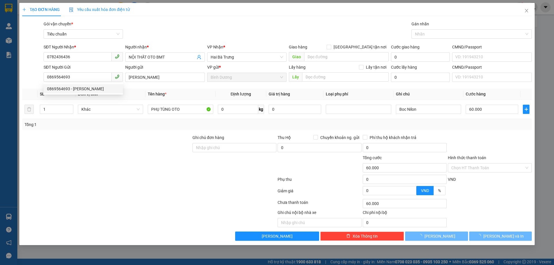
click at [122, 207] on div at bounding box center [149, 204] width 255 height 12
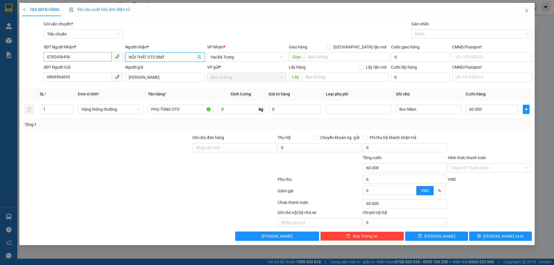
drag, startPoint x: 175, startPoint y: 57, endPoint x: 100, endPoint y: 57, distance: 75.0
click at [100, 57] on div "SĐT Người Nhận * 0782436436 Người nhận * NỘI THẤT OTO BMT NỘI THẤT OTO BMT VP N…" at bounding box center [287, 54] width 490 height 20
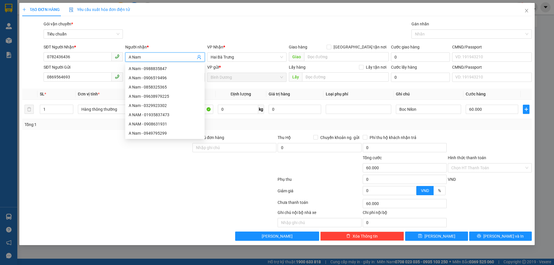
type input "A Nam"
click at [112, 172] on div at bounding box center [107, 165] width 170 height 20
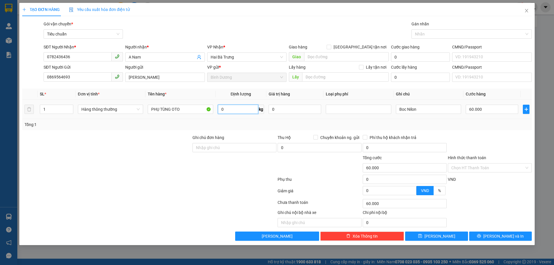
click at [239, 113] on input "0" at bounding box center [238, 109] width 40 height 9
click at [460, 123] on div "Tổng: 1" at bounding box center [277, 124] width 505 height 6
type input "0"
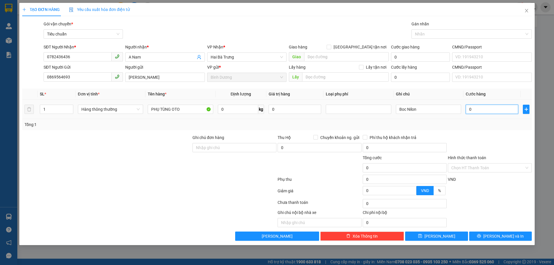
click at [482, 108] on input "0" at bounding box center [492, 109] width 52 height 9
type input "6"
type input "60"
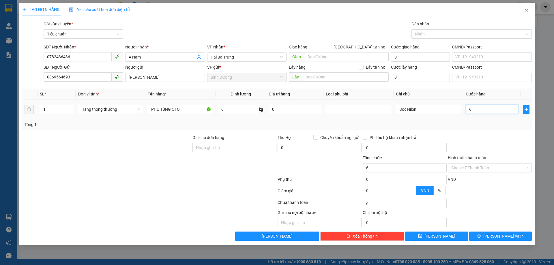
type input "60"
type input "60.000"
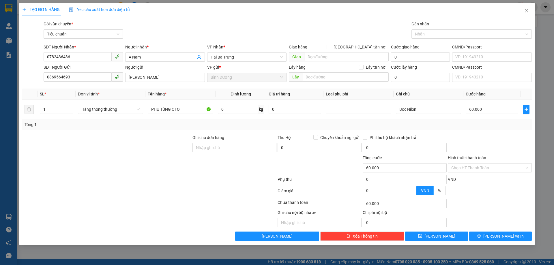
click at [479, 132] on div "Transit Pickup Surcharge Ids Transit Deliver Surcharge Ids Transit Deliver Surc…" at bounding box center [276, 131] width 509 height 220
click at [487, 237] on button "[PERSON_NAME] và In" at bounding box center [500, 236] width 63 height 9
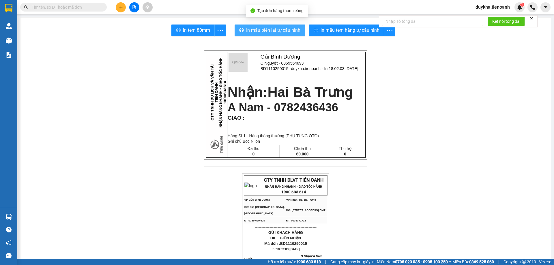
click at [272, 34] on button "In mẫu biên lai tự cấu hình" at bounding box center [270, 31] width 70 height 12
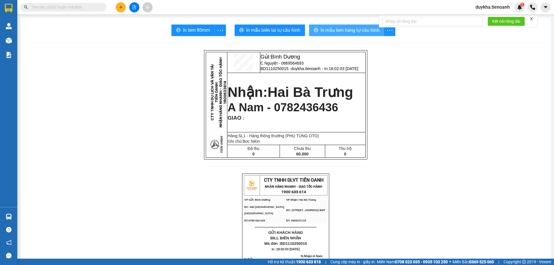
click at [336, 29] on span "In mẫu tem hàng tự cấu hình" at bounding box center [349, 30] width 59 height 7
click at [119, 7] on icon "plus" at bounding box center [120, 7] width 3 height 0
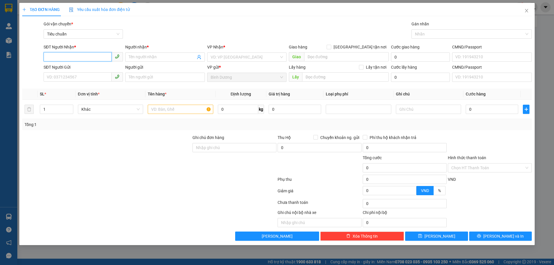
click at [94, 61] on input "SĐT Người Nhận *" at bounding box center [78, 56] width 68 height 9
click at [82, 60] on input "0905310734" at bounding box center [78, 56] width 68 height 9
click at [87, 57] on input "0905310734" at bounding box center [78, 56] width 68 height 9
type input "0905310734"
click at [163, 55] on input "Người nhận *" at bounding box center [162, 57] width 67 height 6
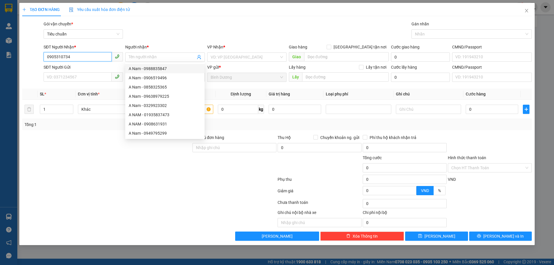
drag, startPoint x: 75, startPoint y: 57, endPoint x: 33, endPoint y: 58, distance: 41.6
click at [33, 58] on div "SĐT Người Nhận * 0905310734 0905310734 Người nhận * Tên người nhận VP Nhận * VD…" at bounding box center [277, 54] width 511 height 20
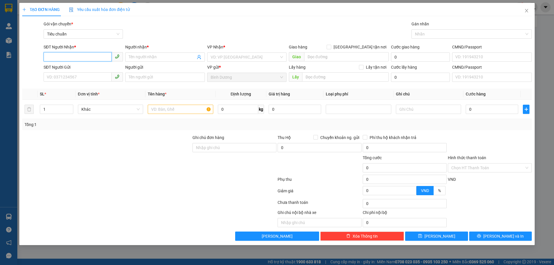
click at [65, 57] on input "SĐT Người Nhận *" at bounding box center [78, 56] width 68 height 9
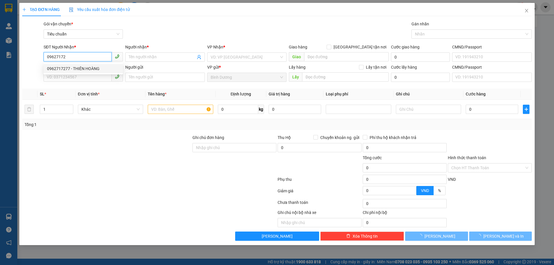
click at [78, 68] on div "0962717277 - THIÊN HOÀNG" at bounding box center [83, 68] width 72 height 6
type input "0962717277"
type input "THIÊN HOÀNG"
type input "0962717277"
click at [78, 78] on input "SĐT Người Gửi" at bounding box center [78, 76] width 68 height 9
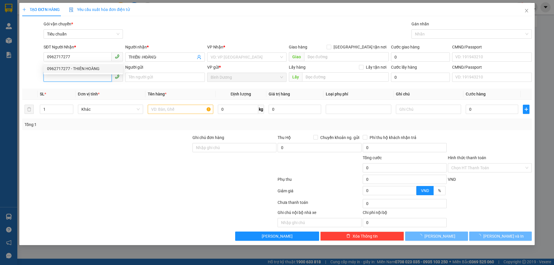
type input "50.000"
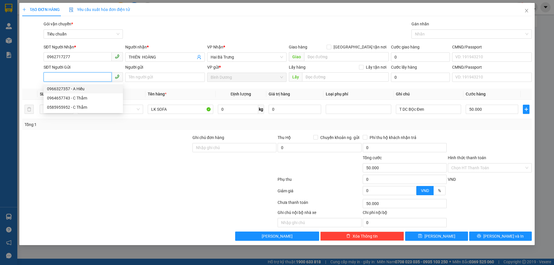
click at [96, 89] on div "0966327357 - A Hiếu" at bounding box center [83, 89] width 72 height 6
type input "0966327357"
type input "A Hiếu"
click at [120, 152] on div at bounding box center [107, 144] width 170 height 20
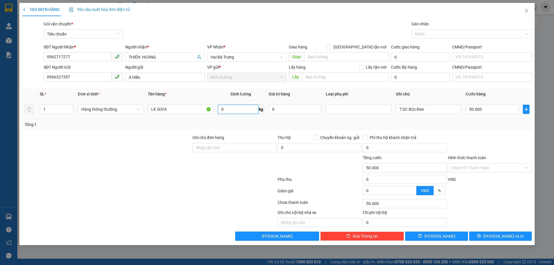
click at [232, 113] on input "0" at bounding box center [238, 109] width 40 height 9
type input "20"
click at [235, 125] on div "Tổng: 1" at bounding box center [277, 124] width 505 height 6
type input "55.000"
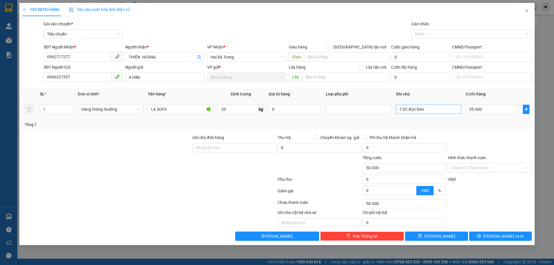
type input "55.000"
drag, startPoint x: 435, startPoint y: 110, endPoint x: 352, endPoint y: 122, distance: 84.5
click at [358, 122] on div "SL * Đơn vị tính * Tên hàng * Định lượng Giá trị hàng Loại phụ phí Ghi chú Cước…" at bounding box center [276, 110] width 509 height 42
click at [430, 111] on input "text" at bounding box center [428, 109] width 65 height 9
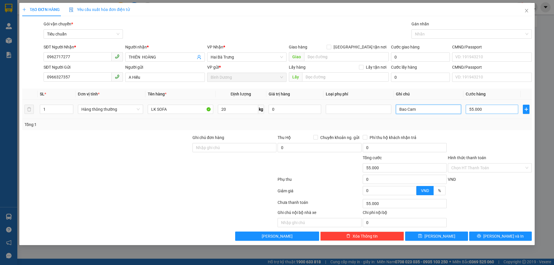
type input "Bao Cam"
click at [472, 112] on input "55.000" at bounding box center [492, 109] width 52 height 9
type input "6"
click at [472, 140] on div at bounding box center [489, 144] width 85 height 20
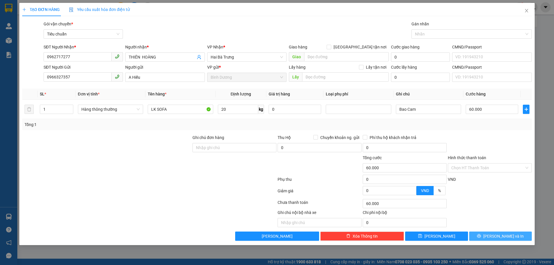
click at [483, 235] on button "[PERSON_NAME] và In" at bounding box center [500, 236] width 63 height 9
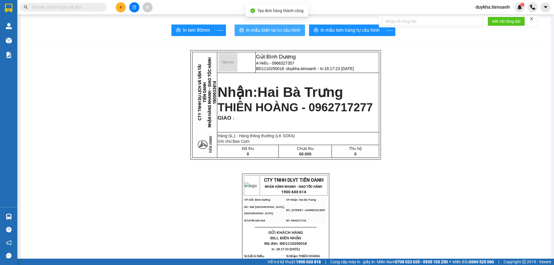
click at [289, 31] on span "In mẫu biên lai tự cấu hình" at bounding box center [273, 30] width 54 height 7
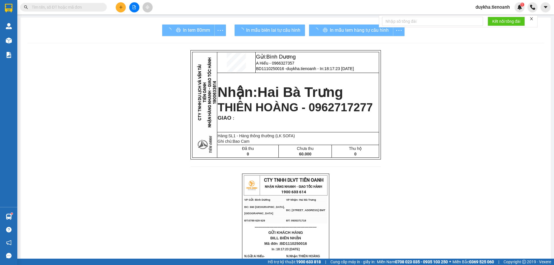
click at [359, 29] on div "In mẫu tem hàng tự cấu hình" at bounding box center [356, 31] width 95 height 12
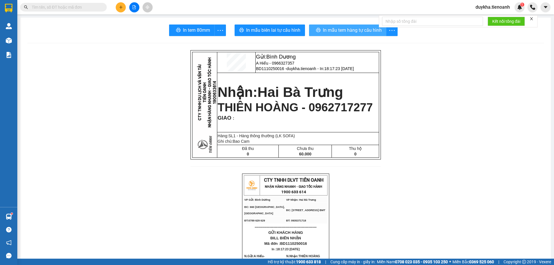
click at [353, 32] on span "In mẫu tem hàng tự cấu hình" at bounding box center [352, 30] width 59 height 7
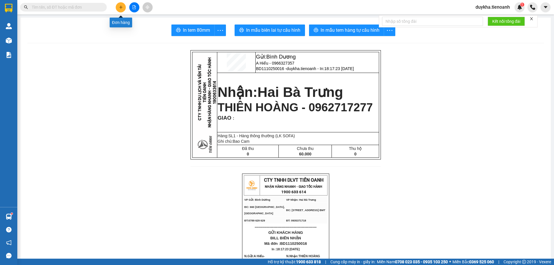
click at [118, 8] on button at bounding box center [121, 7] width 10 height 10
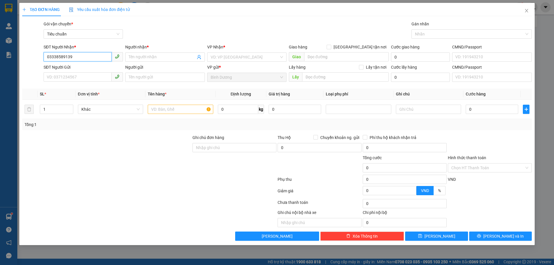
click at [52, 57] on input "03338589139" at bounding box center [78, 56] width 68 height 9
click at [139, 59] on input "Người nhận *" at bounding box center [162, 57] width 67 height 6
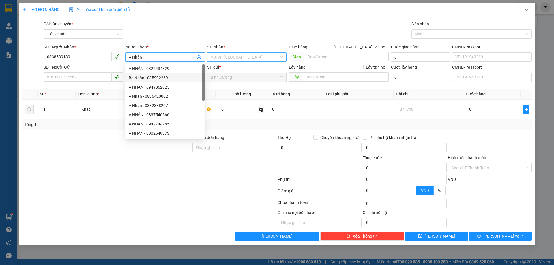
click at [237, 58] on input "search" at bounding box center [245, 57] width 68 height 9
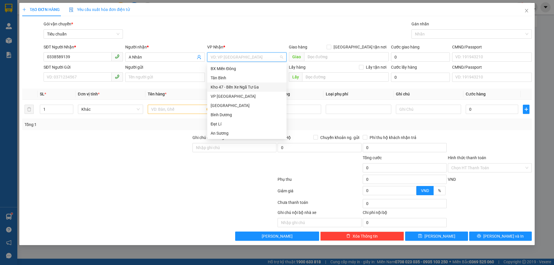
scroll to position [55, 0]
click at [232, 98] on div "[GEOGRAPHIC_DATA]" at bounding box center [247, 96] width 72 height 6
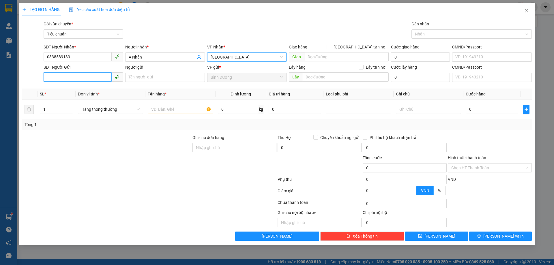
click at [96, 76] on input "SĐT Người Gửi" at bounding box center [78, 76] width 68 height 9
paste input "0905310734"
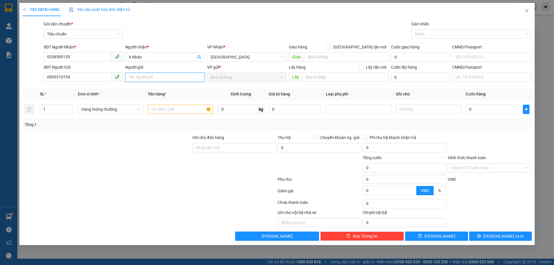
click at [148, 78] on input "Người gửi" at bounding box center [164, 77] width 79 height 9
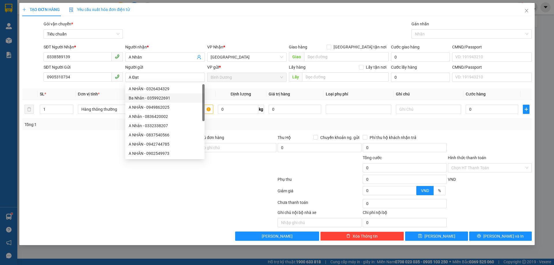
click at [93, 136] on div at bounding box center [107, 144] width 170 height 20
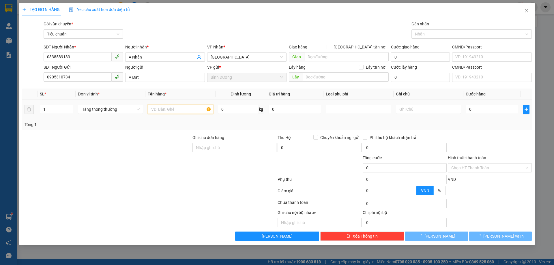
click at [172, 108] on input "text" at bounding box center [180, 109] width 65 height 9
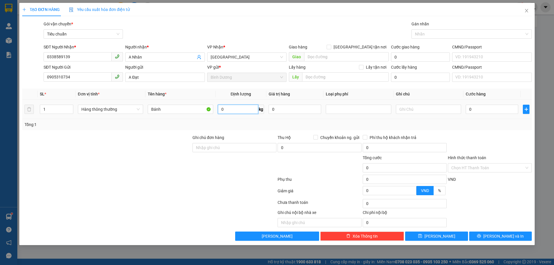
click at [248, 111] on input "0" at bounding box center [238, 109] width 40 height 9
click at [253, 128] on div "Tổng: 1" at bounding box center [276, 124] width 509 height 11
click at [421, 110] on input "text" at bounding box center [428, 109] width 65 height 9
click at [498, 111] on input "65.000" at bounding box center [492, 109] width 52 height 9
click at [505, 142] on div at bounding box center [489, 144] width 85 height 20
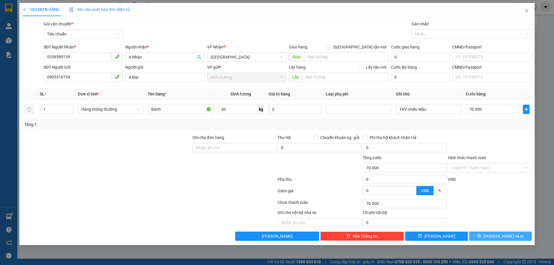
click at [497, 233] on button "[PERSON_NAME] và In" at bounding box center [500, 236] width 63 height 9
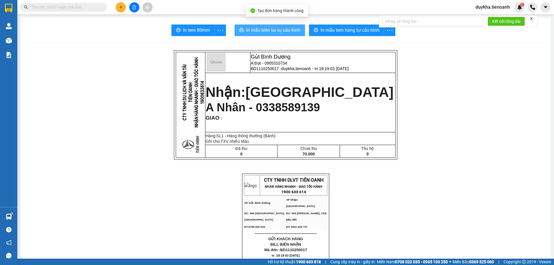
click at [290, 30] on span "In mẫu biên lai tự cấu hình" at bounding box center [273, 30] width 54 height 7
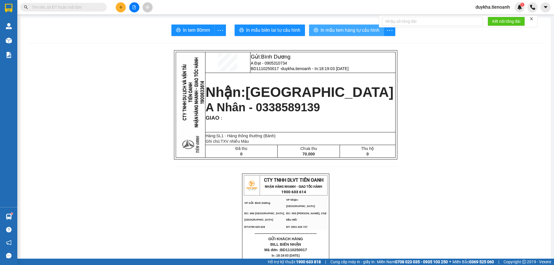
click at [347, 31] on span "In mẫu tem hàng tự cấu hình" at bounding box center [349, 30] width 59 height 7
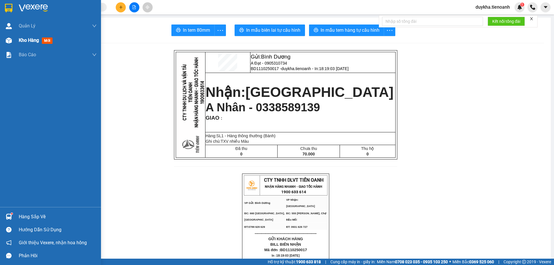
click at [28, 41] on span "Kho hàng" at bounding box center [29, 39] width 20 height 5
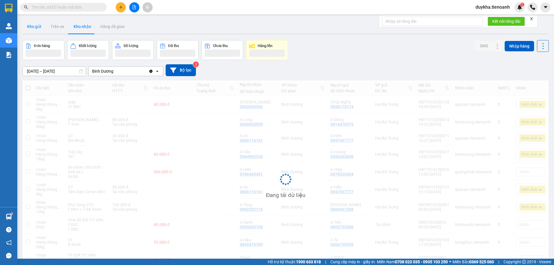
click at [35, 26] on button "Kho gửi" at bounding box center [33, 27] width 23 height 14
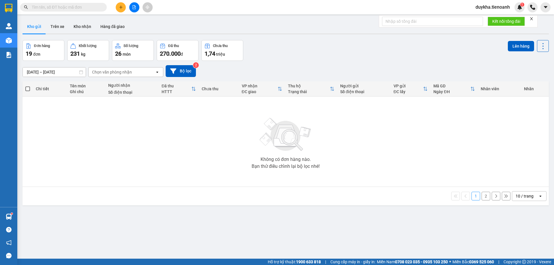
click at [35, 26] on button "Kho gửi" at bounding box center [33, 27] width 23 height 14
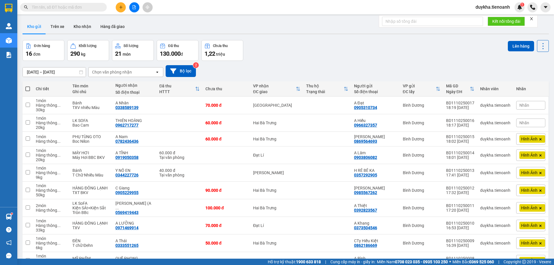
click at [35, 26] on button "Kho gửi" at bounding box center [33, 27] width 23 height 14
click at [501, 104] on icon at bounding box center [503, 105] width 4 height 4
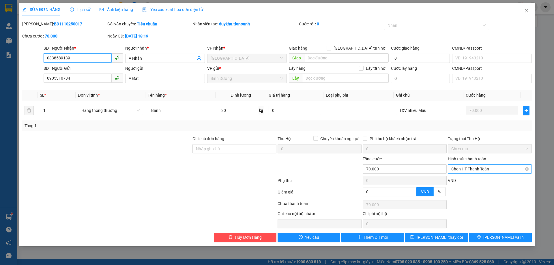
click at [484, 170] on span "Chọn HT Thanh Toán" at bounding box center [489, 169] width 77 height 9
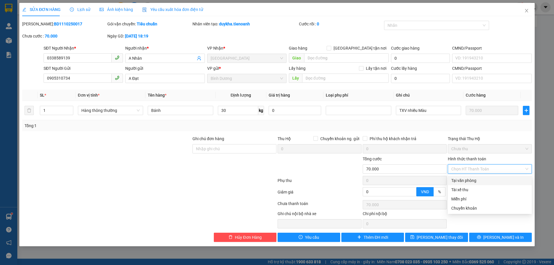
click at [481, 182] on div "Tại văn phòng" at bounding box center [489, 180] width 77 height 6
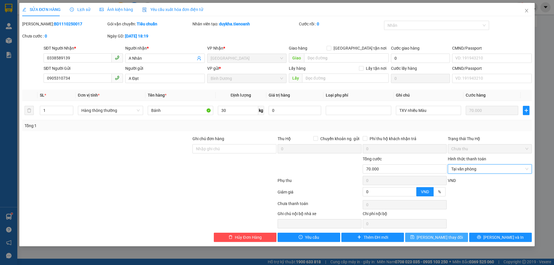
click at [446, 237] on span "[PERSON_NAME] thay đổi" at bounding box center [440, 237] width 46 height 6
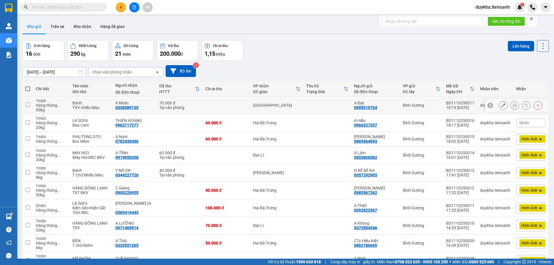
click at [512, 106] on button at bounding box center [515, 105] width 8 height 10
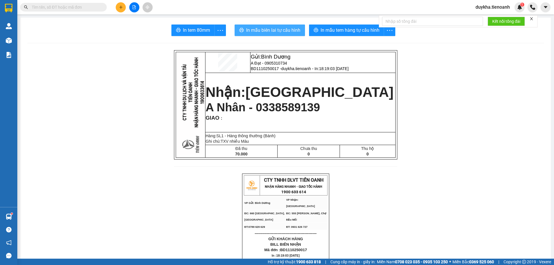
click at [286, 25] on button "In mẫu biên lai tự cấu hình" at bounding box center [270, 31] width 70 height 12
click at [117, 6] on button at bounding box center [121, 7] width 10 height 10
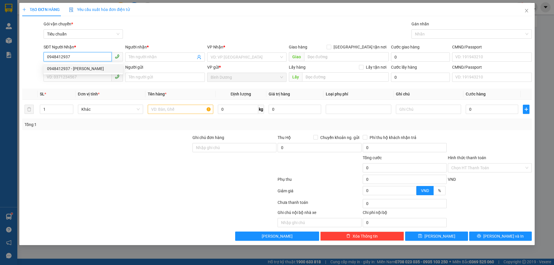
click at [85, 70] on div "0948412937 - [PERSON_NAME]" at bounding box center [83, 68] width 72 height 6
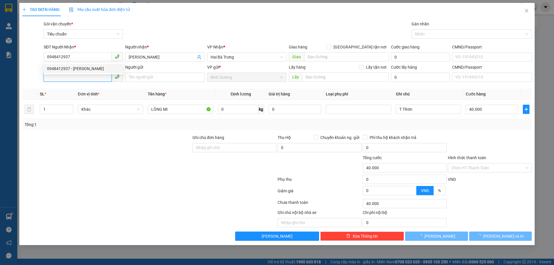
click at [79, 78] on input "SĐT Người Gửi" at bounding box center [78, 76] width 68 height 9
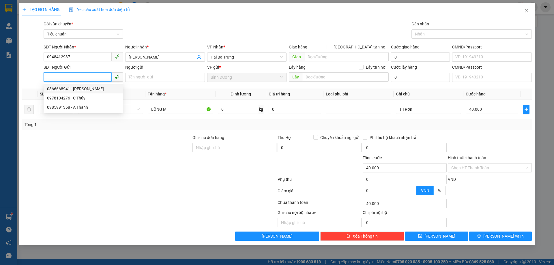
drag, startPoint x: 85, startPoint y: 92, endPoint x: 123, endPoint y: 179, distance: 94.5
click at [85, 92] on div "0366668941 - [PERSON_NAME]" at bounding box center [83, 88] width 79 height 9
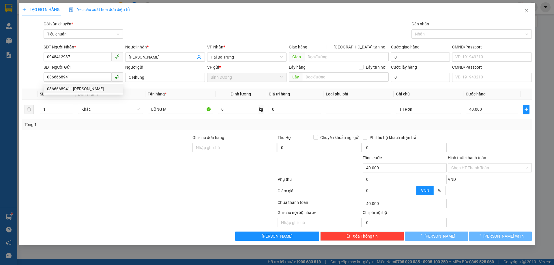
click at [123, 179] on div at bounding box center [149, 181] width 255 height 12
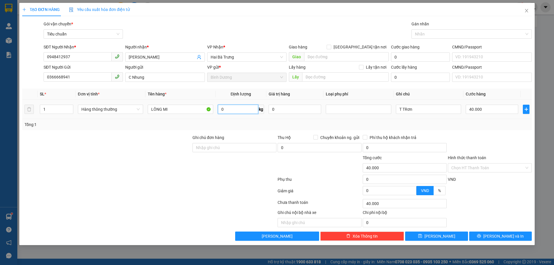
click at [232, 108] on input "0" at bounding box center [238, 109] width 40 height 9
click at [170, 140] on div at bounding box center [107, 144] width 170 height 20
drag, startPoint x: 431, startPoint y: 110, endPoint x: 359, endPoint y: 110, distance: 71.2
click at [359, 110] on tr "1 Hàng thông thường LÔNG MI 5 kg 0 T TRơn 30.000" at bounding box center [276, 109] width 509 height 19
click at [508, 237] on span "[PERSON_NAME] và In" at bounding box center [503, 236] width 40 height 6
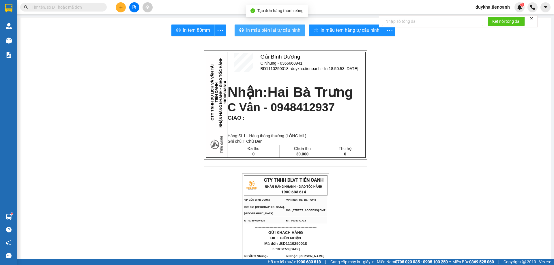
click at [291, 28] on span "In mẫu biên lai tự cấu hình" at bounding box center [273, 30] width 54 height 7
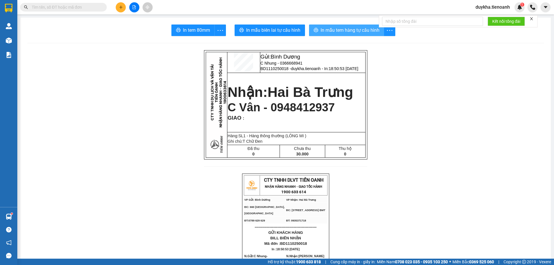
click at [343, 33] on span "In mẫu tem hàng tự cấu hình" at bounding box center [349, 30] width 59 height 7
click at [121, 9] on button at bounding box center [121, 7] width 10 height 10
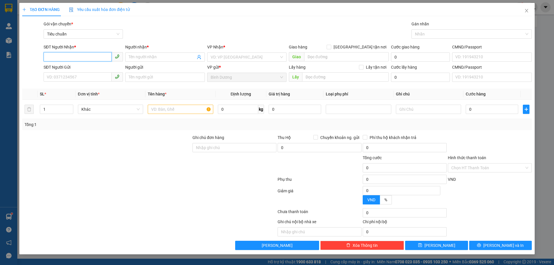
click at [93, 56] on input "SĐT Người Nhận *" at bounding box center [78, 56] width 68 height 9
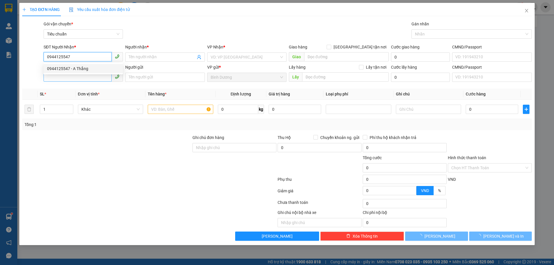
click at [87, 67] on div "0944125547 - A Thắng" at bounding box center [83, 68] width 72 height 6
click at [79, 79] on input "SĐT Người Gửi" at bounding box center [78, 76] width 68 height 9
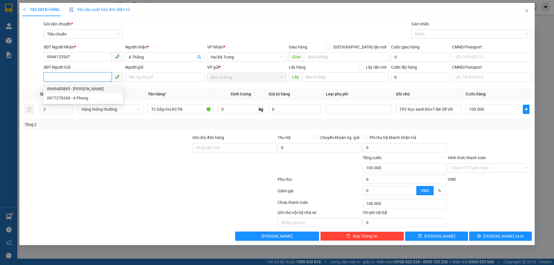
click at [89, 88] on div "0969485885 - [PERSON_NAME]" at bounding box center [83, 89] width 72 height 6
drag, startPoint x: 84, startPoint y: 75, endPoint x: 2, endPoint y: 81, distance: 82.2
click at [0, 80] on div "TẠO ĐƠN HÀNG Yêu cầu xuất hóa đơn điện tử Transit Pickup Surcharge Ids Transit …" at bounding box center [277, 132] width 554 height 265
drag, startPoint x: 90, startPoint y: 91, endPoint x: 94, endPoint y: 112, distance: 22.1
click at [90, 91] on div "0969485885 - [PERSON_NAME]" at bounding box center [83, 89] width 72 height 6
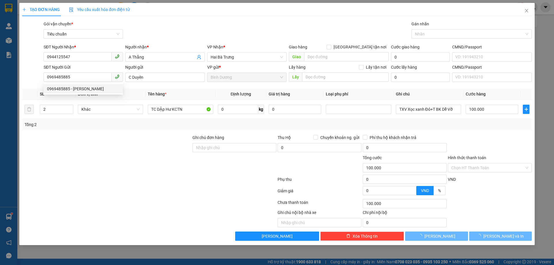
click at [102, 147] on div at bounding box center [107, 144] width 170 height 20
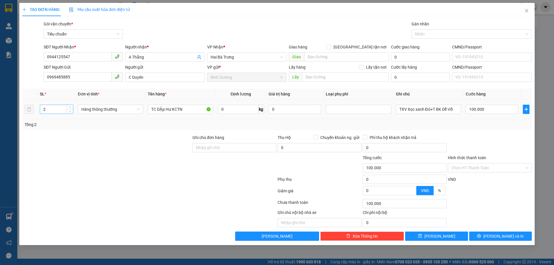
click at [56, 108] on input "2" at bounding box center [56, 109] width 33 height 9
drag, startPoint x: 196, startPoint y: 110, endPoint x: 120, endPoint y: 106, distance: 75.7
click at [120, 106] on tr "1 Hàng thông thường TC DẬp Hư KCTN 0 kg 0 TXV Xọc xanh Đỏ+T BK Dễ Vỡ 100.000" at bounding box center [276, 109] width 509 height 19
click at [126, 140] on div at bounding box center [107, 144] width 170 height 20
drag, startPoint x: 185, startPoint y: 111, endPoint x: 138, endPoint y: 112, distance: 47.6
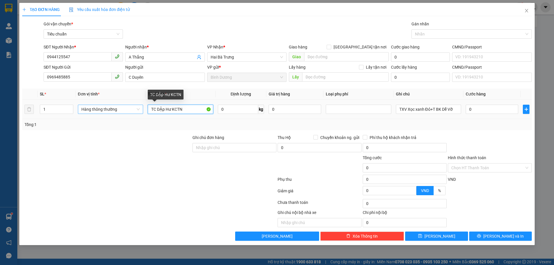
click at [138, 112] on tr "1 Hàng thông thường TC DẬp Hư KCTN 0 kg 0 TXV Xọc xanh Đỏ+T BK Dễ Vỡ 0" at bounding box center [276, 109] width 509 height 19
click at [230, 107] on input "0" at bounding box center [238, 109] width 40 height 9
click at [235, 119] on div "SL * Đơn vị tính * Tên hàng * Định lượng Giá trị hàng Loại phụ phí Ghi chú Cước…" at bounding box center [276, 110] width 509 height 42
click at [409, 126] on div "Tổng: 1" at bounding box center [277, 124] width 505 height 6
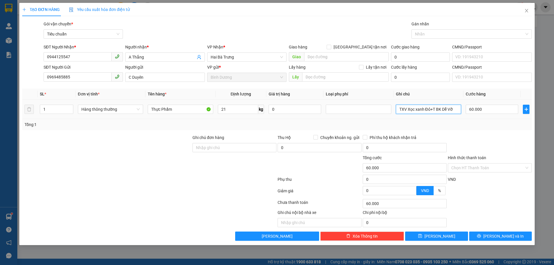
drag, startPoint x: 460, startPoint y: 107, endPoint x: 409, endPoint y: 118, distance: 52.2
click at [409, 118] on td "TXV Xọc xanh Đỏ+T BK Dễ Vỡ" at bounding box center [428, 109] width 70 height 19
click at [475, 170] on input "Hình thức thanh toán" at bounding box center [487, 168] width 73 height 9
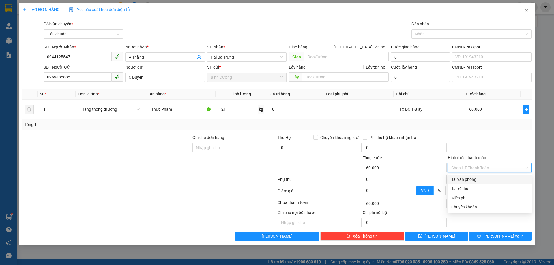
click at [469, 183] on div "Tại văn phòng" at bounding box center [490, 179] width 84 height 9
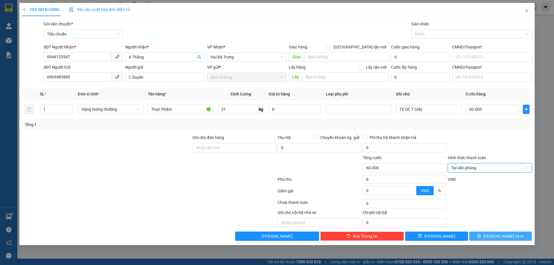
click at [485, 234] on button "[PERSON_NAME] và In" at bounding box center [500, 236] width 63 height 9
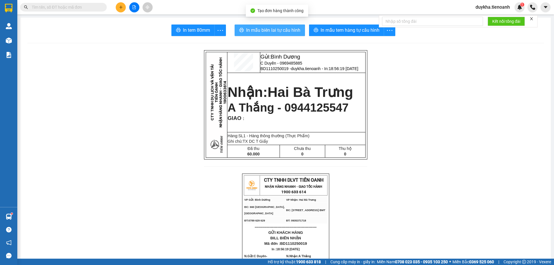
click at [296, 29] on span "In mẫu biên lai tự cấu hình" at bounding box center [273, 30] width 54 height 7
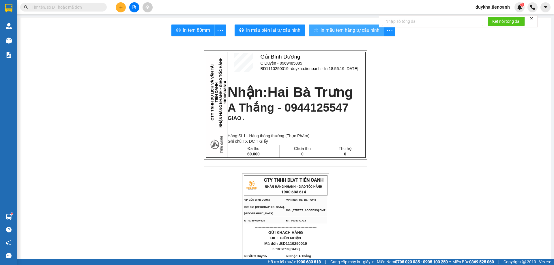
click at [351, 31] on span "In mẫu tem hàng tự cấu hình" at bounding box center [349, 30] width 59 height 7
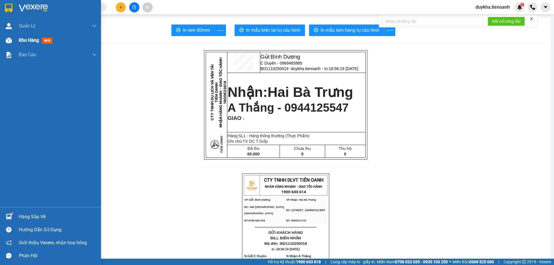
click at [33, 39] on span "Kho hàng" at bounding box center [29, 39] width 20 height 5
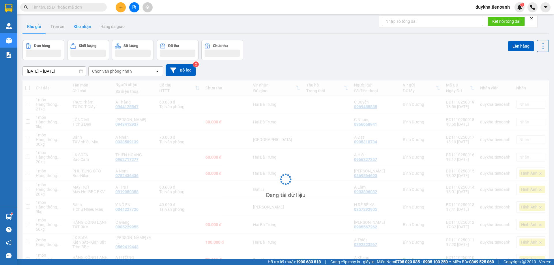
click at [88, 29] on button "Kho nhận" at bounding box center [82, 27] width 27 height 14
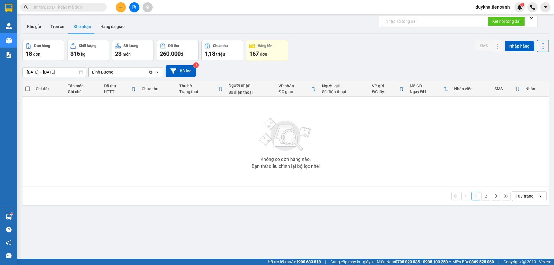
click at [88, 29] on button "Kho nhận" at bounding box center [82, 27] width 27 height 14
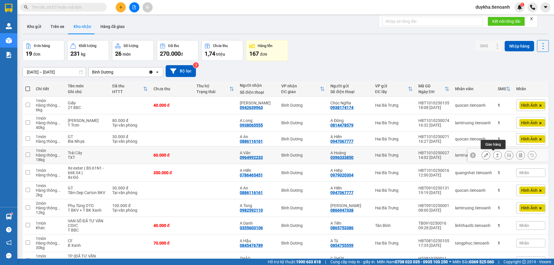
click at [495, 153] on icon at bounding box center [497, 155] width 4 height 4
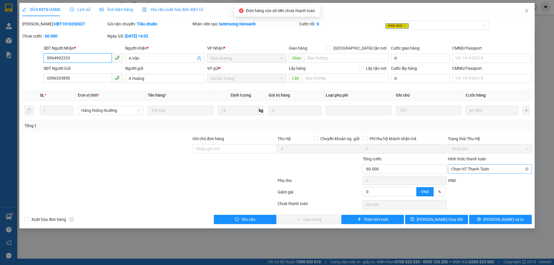
click at [472, 171] on span "Chọn HT Thanh Toán" at bounding box center [489, 169] width 77 height 9
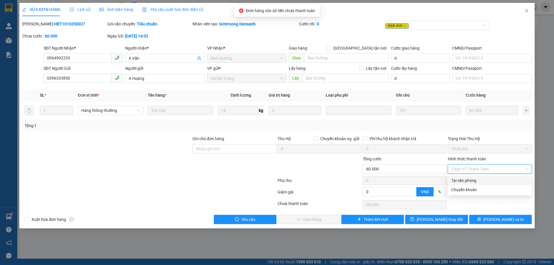
click at [469, 180] on div "Tại văn phòng" at bounding box center [489, 180] width 77 height 6
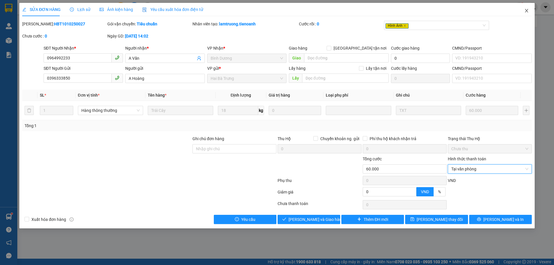
click at [526, 13] on icon "close" at bounding box center [526, 10] width 5 height 5
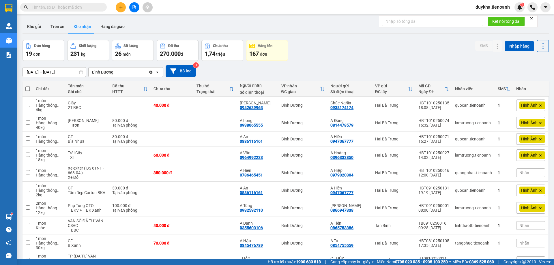
click at [122, 9] on button at bounding box center [121, 7] width 10 height 10
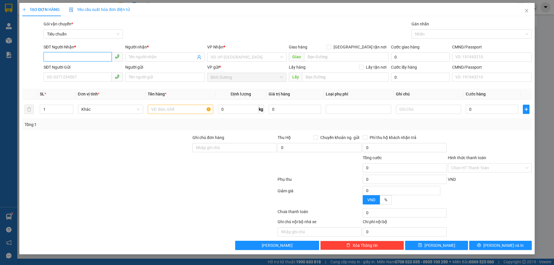
click at [95, 57] on input "SĐT Người Nhận *" at bounding box center [78, 56] width 68 height 9
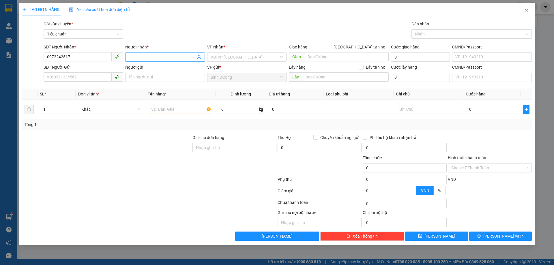
click at [144, 59] on input "Người nhận *" at bounding box center [162, 57] width 67 height 6
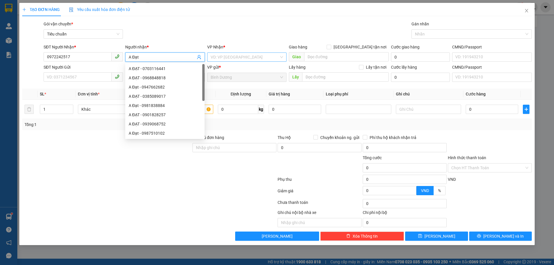
click at [264, 57] on input "search" at bounding box center [245, 57] width 68 height 9
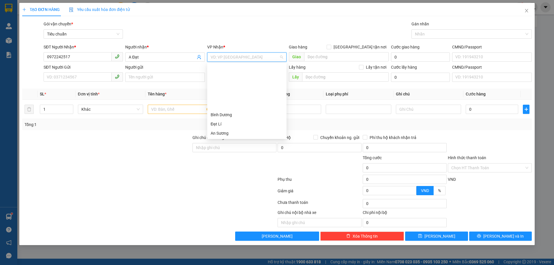
click at [247, 139] on div "Hai Bà Trưng" at bounding box center [247, 142] width 72 height 6
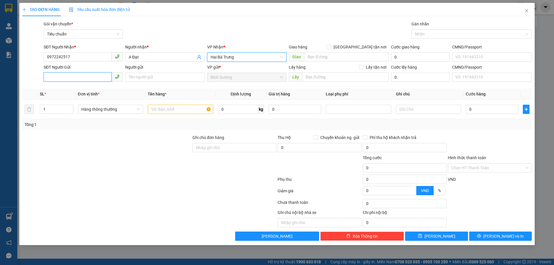
click at [83, 80] on input "SĐT Người Gửi" at bounding box center [78, 76] width 68 height 9
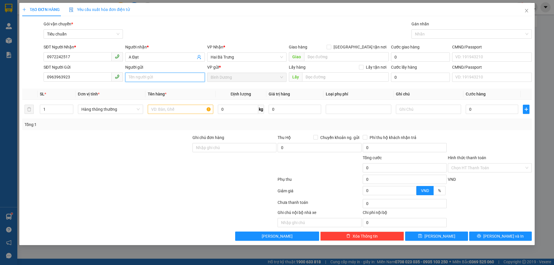
click at [138, 77] on input "Người gửi" at bounding box center [164, 77] width 79 height 9
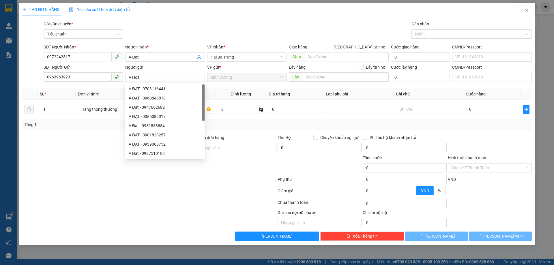
click at [81, 130] on div "Transit Pickup Surcharge Ids Transit Deliver Surcharge Ids Transit Deliver Surc…" at bounding box center [276, 131] width 509 height 220
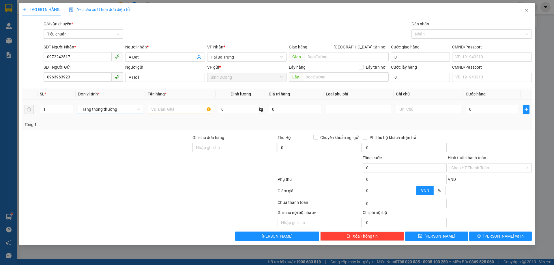
click at [102, 111] on span "Hàng thông thường" at bounding box center [110, 109] width 58 height 9
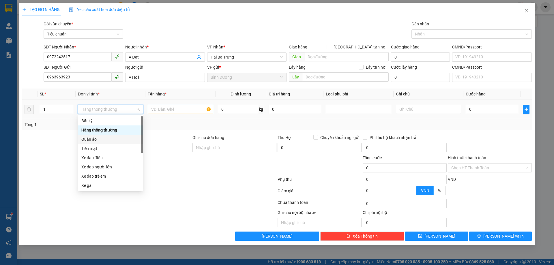
click at [102, 141] on div "Quần áo" at bounding box center [110, 139] width 58 height 6
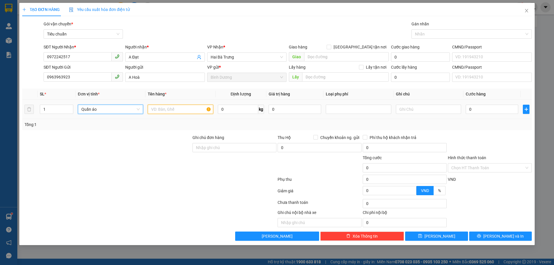
click at [168, 112] on input "text" at bounding box center [180, 109] width 65 height 9
click at [225, 109] on input "0" at bounding box center [238, 109] width 40 height 9
click at [253, 121] on div "Tổng: 1" at bounding box center [277, 124] width 505 height 6
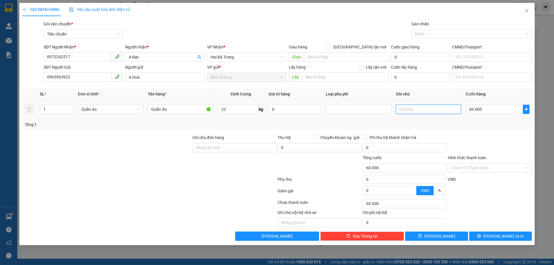
click at [421, 110] on input "text" at bounding box center [428, 109] width 65 height 9
drag, startPoint x: 500, startPoint y: 141, endPoint x: 484, endPoint y: 183, distance: 45.5
click at [500, 141] on div at bounding box center [489, 144] width 85 height 20
click at [482, 237] on button "[PERSON_NAME] và In" at bounding box center [500, 236] width 63 height 9
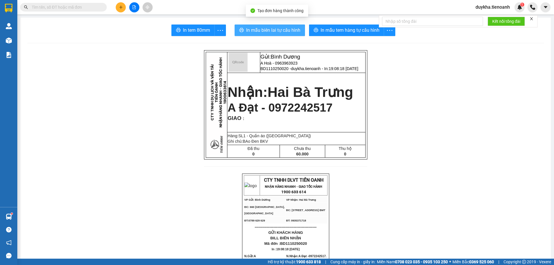
click at [253, 25] on button "In mẫu biên lai tự cấu hình" at bounding box center [270, 31] width 70 height 12
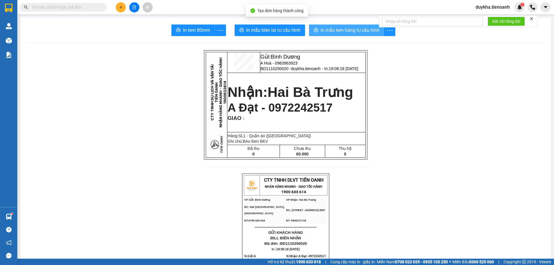
click at [333, 25] on button "In mẫu tem hàng tự cấu hình" at bounding box center [346, 31] width 75 height 12
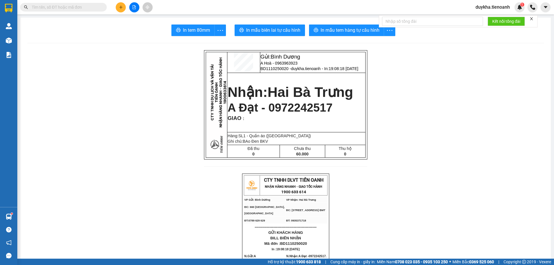
click at [123, 4] on button at bounding box center [121, 7] width 10 height 10
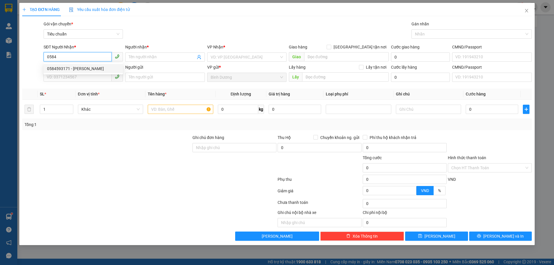
click at [87, 70] on div "0584593171 - [PERSON_NAME]" at bounding box center [83, 68] width 72 height 6
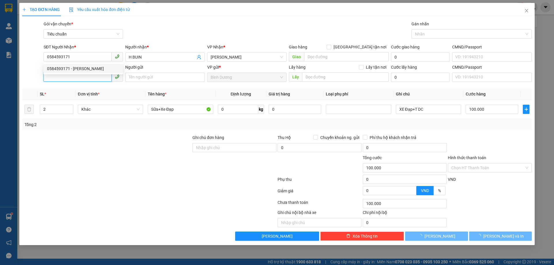
click at [78, 80] on input "SĐT Người Gửi" at bounding box center [78, 76] width 68 height 9
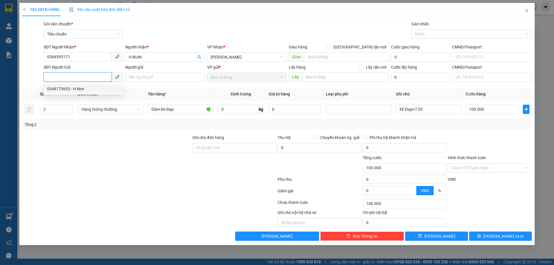
click at [73, 91] on div "0344173632 - H Non" at bounding box center [83, 89] width 72 height 6
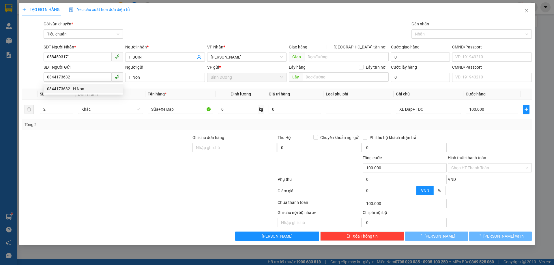
click at [96, 135] on div at bounding box center [107, 144] width 170 height 20
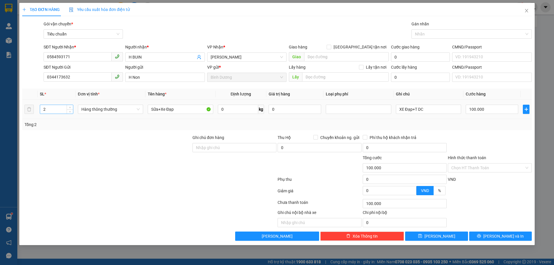
click at [48, 110] on input "2" at bounding box center [56, 109] width 33 height 9
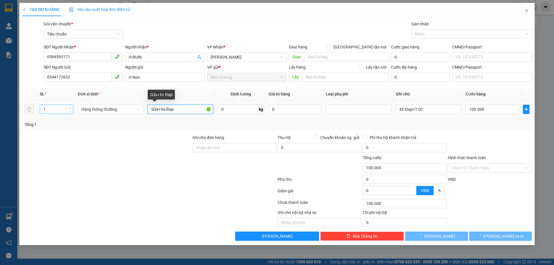
drag, startPoint x: 169, startPoint y: 110, endPoint x: 61, endPoint y: 108, distance: 108.2
click at [68, 108] on tr "1 Hàng thông thường Sữa+Xe Đạp 0 kg 0 XE Đạp+T DC 100.000" at bounding box center [276, 109] width 509 height 19
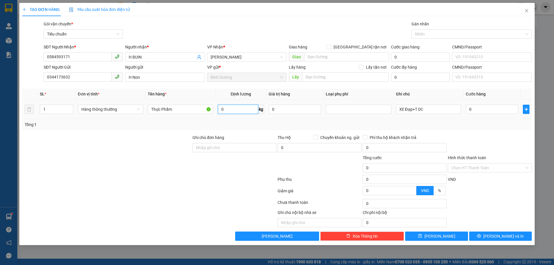
click at [229, 107] on input "0" at bounding box center [238, 109] width 40 height 9
click at [238, 121] on div "Tổng: 1" at bounding box center [276, 124] width 509 height 11
drag, startPoint x: 432, startPoint y: 111, endPoint x: 317, endPoint y: 111, distance: 115.4
click at [317, 111] on tr "1 Hàng thông thường Thực Phẩm 20 kg 0 XE Đạp+T DC 55.000" at bounding box center [276, 109] width 509 height 19
click at [490, 110] on input "55.000" at bounding box center [492, 109] width 52 height 9
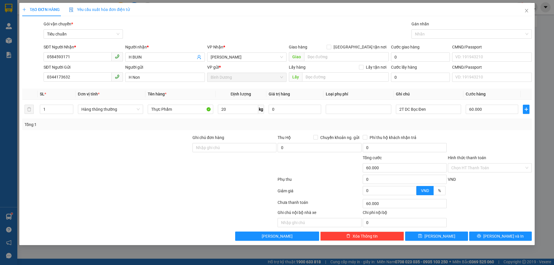
click at [490, 127] on div "Tổng: 1" at bounding box center [277, 124] width 505 height 6
click at [476, 170] on input "Hình thức thanh toán" at bounding box center [487, 168] width 73 height 9
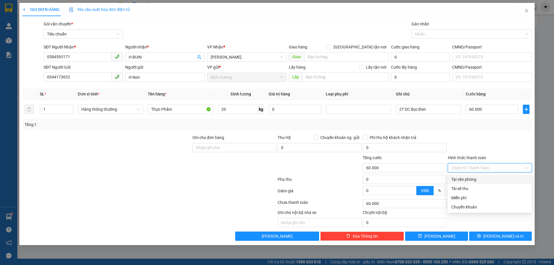
click at [474, 183] on div "Tại văn phòng" at bounding box center [490, 179] width 84 height 9
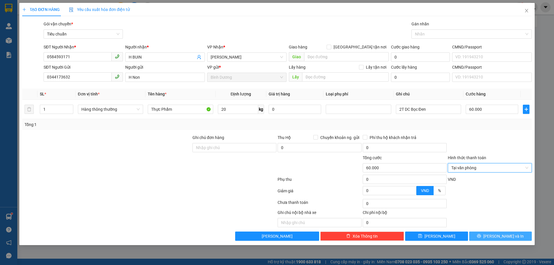
click at [488, 236] on button "[PERSON_NAME] và In" at bounding box center [500, 236] width 63 height 9
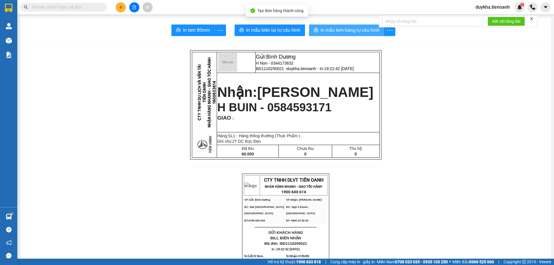
click at [326, 34] on span "In mẫu tem hàng tự cấu hình" at bounding box center [349, 30] width 59 height 7
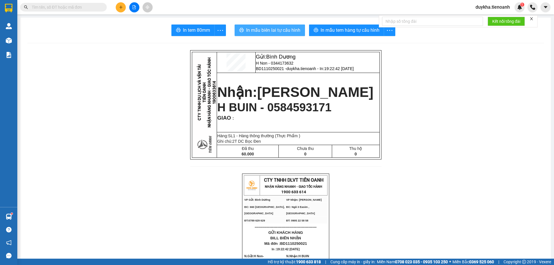
click at [286, 28] on span "In mẫu biên lai tự cấu hình" at bounding box center [273, 30] width 54 height 7
click at [121, 7] on icon "plus" at bounding box center [121, 7] width 4 height 4
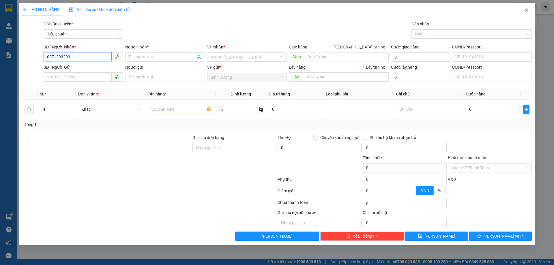
click at [89, 57] on input "0971293203" at bounding box center [78, 56] width 68 height 9
click at [142, 59] on input "Người nhận *" at bounding box center [162, 57] width 67 height 6
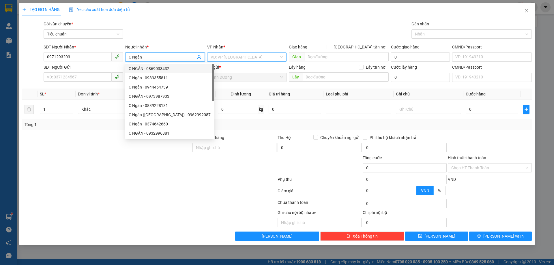
click at [211, 59] on input "search" at bounding box center [245, 57] width 68 height 9
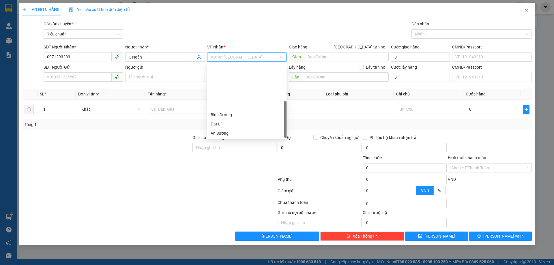
click at [235, 139] on div "Hai Bà Trưng" at bounding box center [247, 142] width 72 height 6
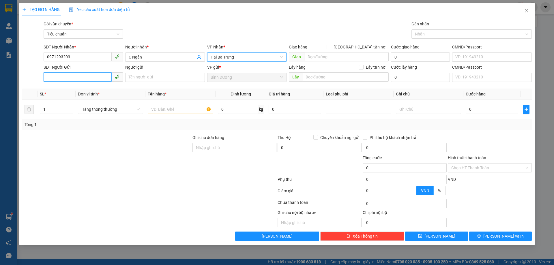
click at [91, 76] on input "SĐT Người Gửi" at bounding box center [78, 76] width 68 height 9
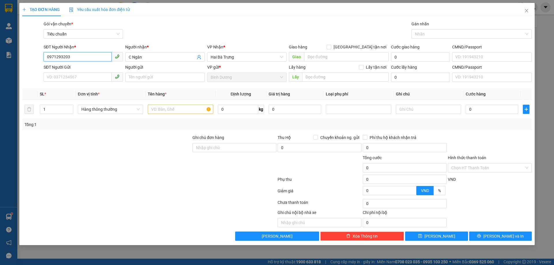
drag, startPoint x: 87, startPoint y: 56, endPoint x: 3, endPoint y: 54, distance: 83.7
click at [10, 54] on div "TẠO ĐƠN HÀNG Yêu cầu xuất hóa đơn điện tử Transit Pickup Surcharge Ids Transit …" at bounding box center [277, 132] width 554 height 265
click at [150, 56] on input "C Ngân" at bounding box center [162, 57] width 67 height 6
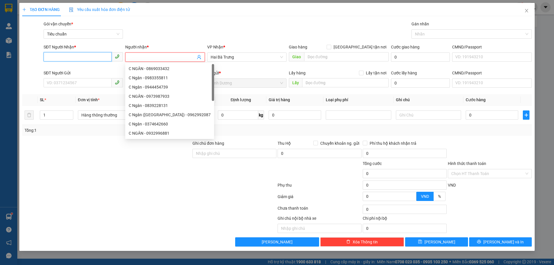
click at [91, 59] on input "SĐT Người Nhận *" at bounding box center [78, 56] width 68 height 9
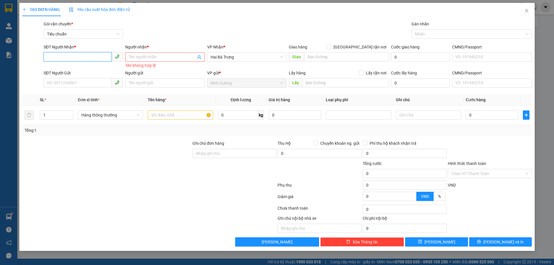
click at [91, 59] on input "SĐT Người Nhận *" at bounding box center [78, 56] width 68 height 9
click at [157, 57] on input "Người nhận *" at bounding box center [162, 57] width 67 height 6
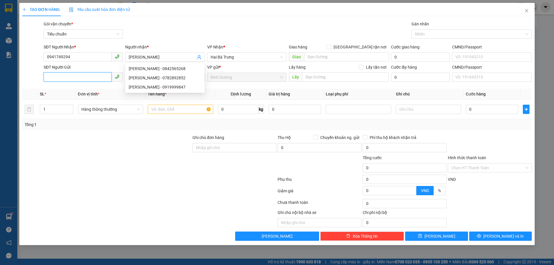
click at [87, 81] on input "SĐT Người Gửi" at bounding box center [78, 76] width 68 height 9
paste input "0971293203"
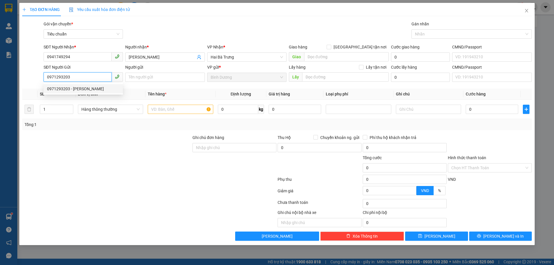
click at [90, 87] on div "0971293203 - [PERSON_NAME]" at bounding box center [83, 89] width 72 height 6
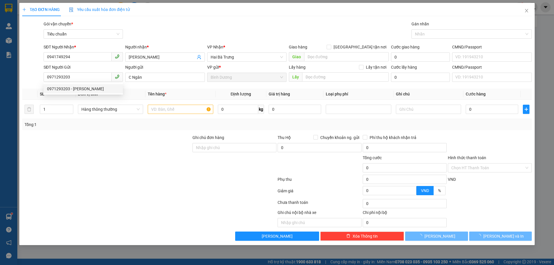
click at [121, 161] on div at bounding box center [107, 165] width 170 height 20
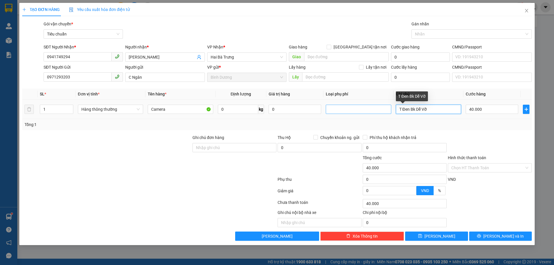
drag, startPoint x: 443, startPoint y: 112, endPoint x: 379, endPoint y: 112, distance: 64.3
click at [379, 112] on tr "1 Hàng thông thường Camera 0 kg 0 T Đen Bk Dễ Vỡ 40.000" at bounding box center [276, 109] width 509 height 19
click at [501, 109] on input "40.000" at bounding box center [492, 109] width 52 height 9
click at [496, 128] on div "Tổng: 1" at bounding box center [276, 124] width 509 height 11
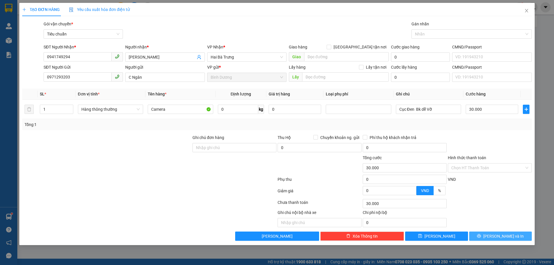
click at [504, 235] on span "[PERSON_NAME] và In" at bounding box center [503, 236] width 40 height 6
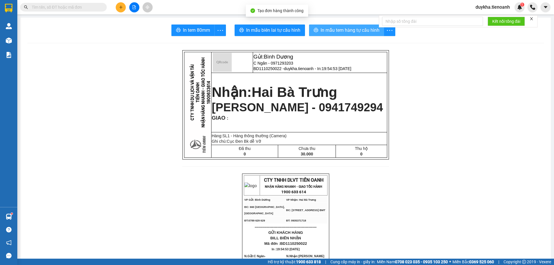
click at [332, 31] on span "In mẫu tem hàng tự cấu hình" at bounding box center [349, 30] width 59 height 7
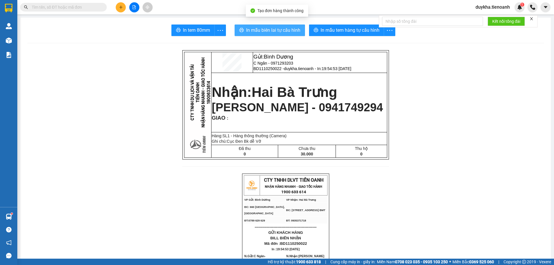
click at [288, 32] on span "In mẫu biên lai tự cấu hình" at bounding box center [273, 30] width 54 height 7
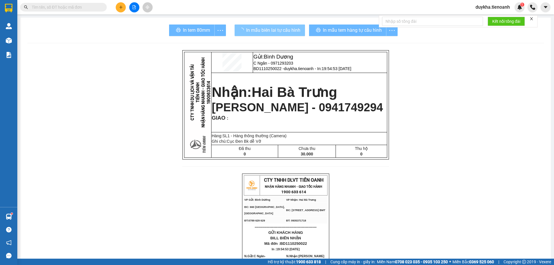
click at [335, 32] on span "In mẫu tem hàng tự cấu hình" at bounding box center [352, 30] width 59 height 7
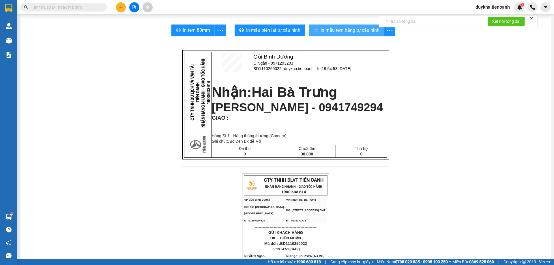
click at [345, 30] on span "In mẫu tem hàng tự cấu hình" at bounding box center [349, 30] width 59 height 7
